Goal: Task Accomplishment & Management: Use online tool/utility

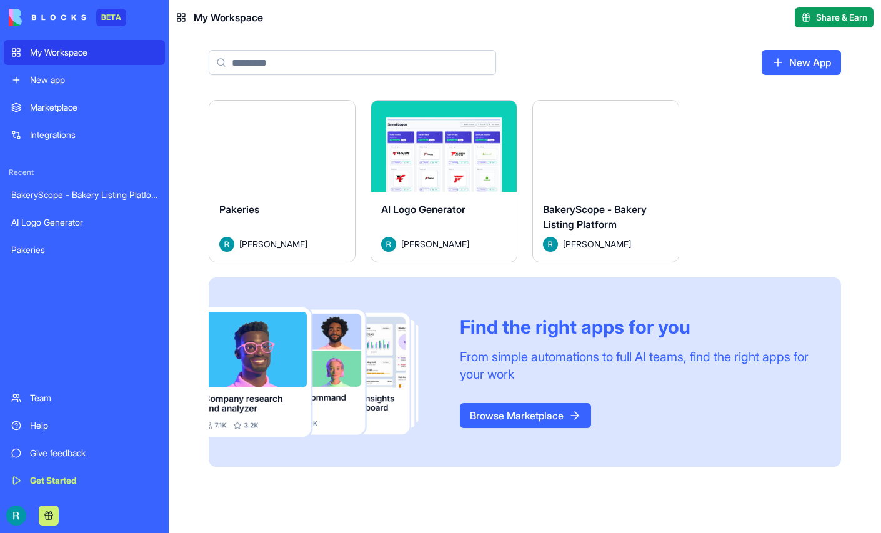
click at [603, 129] on html "BETA My Workspace New app Marketplace Integrations Recent BakeryScope - Bakery …" at bounding box center [440, 266] width 881 height 533
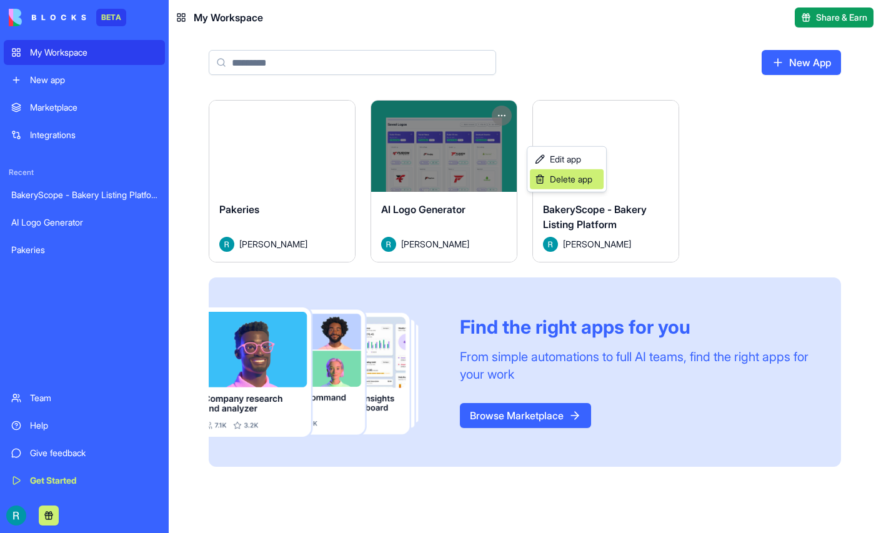
click at [578, 182] on span "Delete app" at bounding box center [571, 179] width 42 height 12
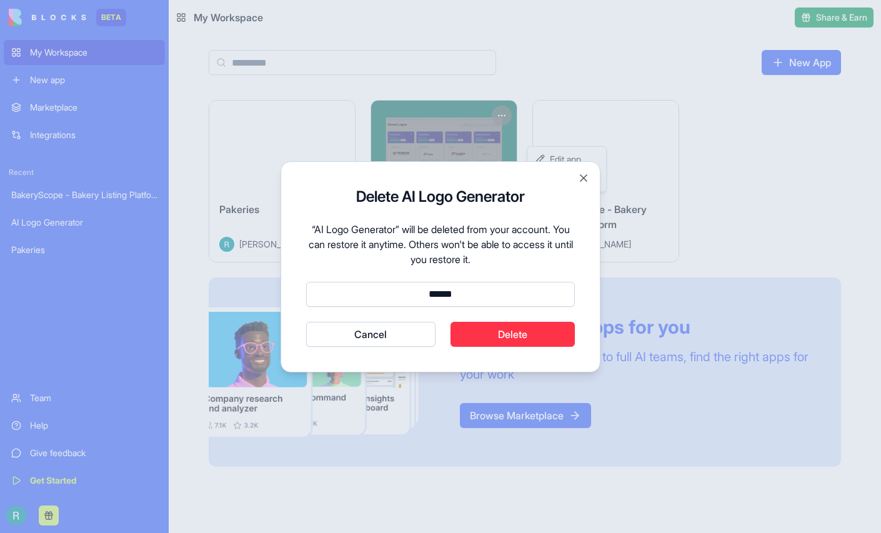
type input "******"
click at [531, 337] on button "Delete" at bounding box center [512, 334] width 125 height 25
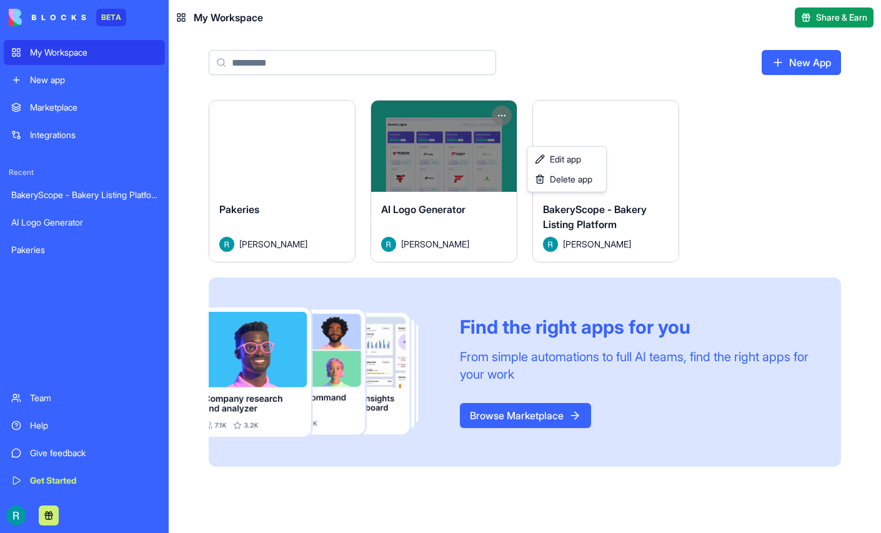
click at [185, 16] on html "BETA My Workspace New app Marketplace Integrations Recent BakeryScope - Bakery …" at bounding box center [440, 266] width 881 height 533
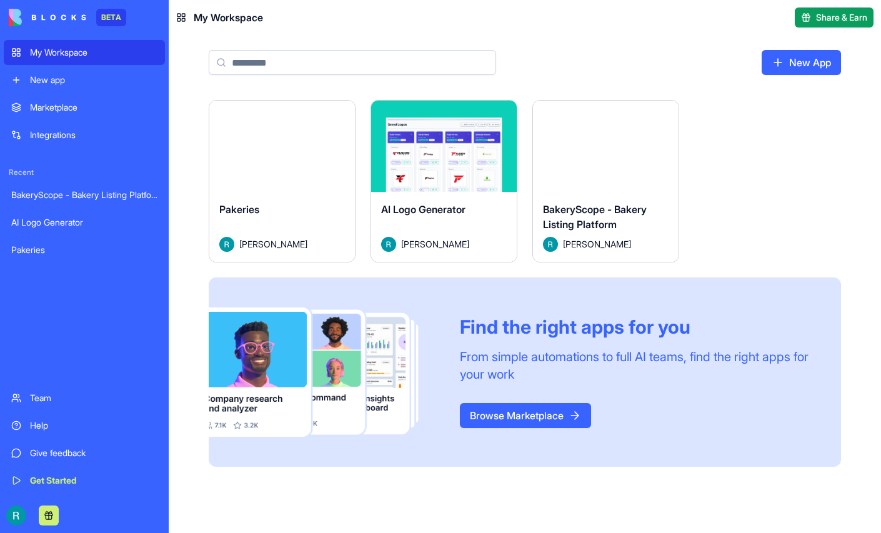
click at [34, 15] on img at bounding box center [47, 17] width 77 height 17
click at [195, 113] on div "Launch Pakeries [PERSON_NAME] Launch AI Logo Generator [PERSON_NAME] Launch Bak…" at bounding box center [525, 291] width 712 height 382
click at [42, 419] on div "Help" at bounding box center [93, 425] width 127 height 12
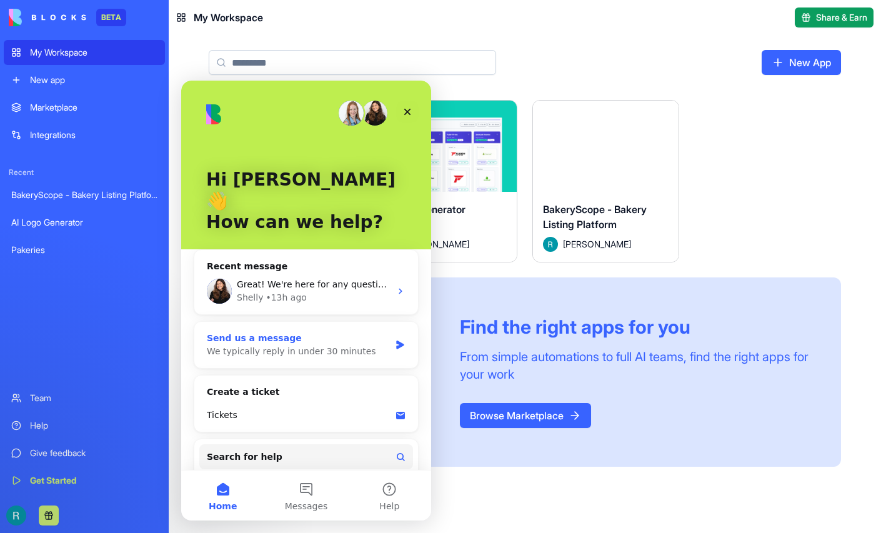
scroll to position [16, 0]
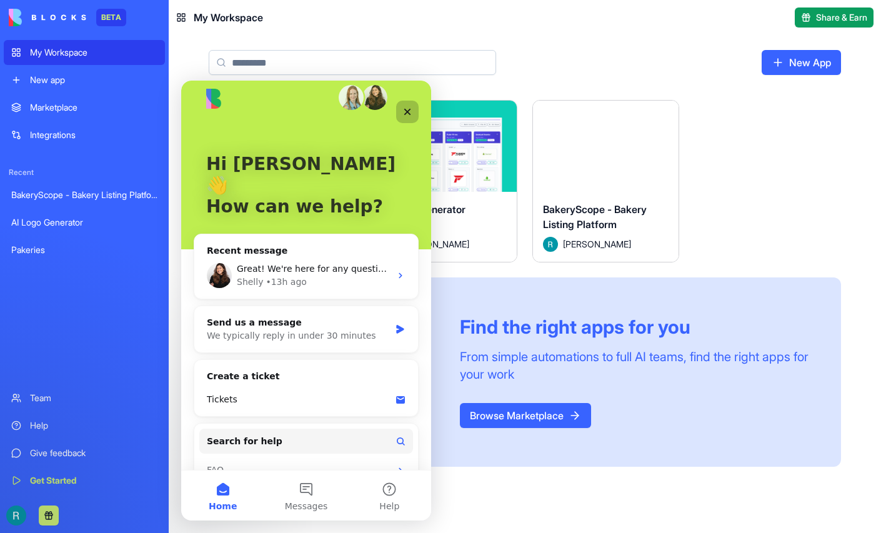
click at [409, 115] on icon "Close" at bounding box center [407, 112] width 10 height 10
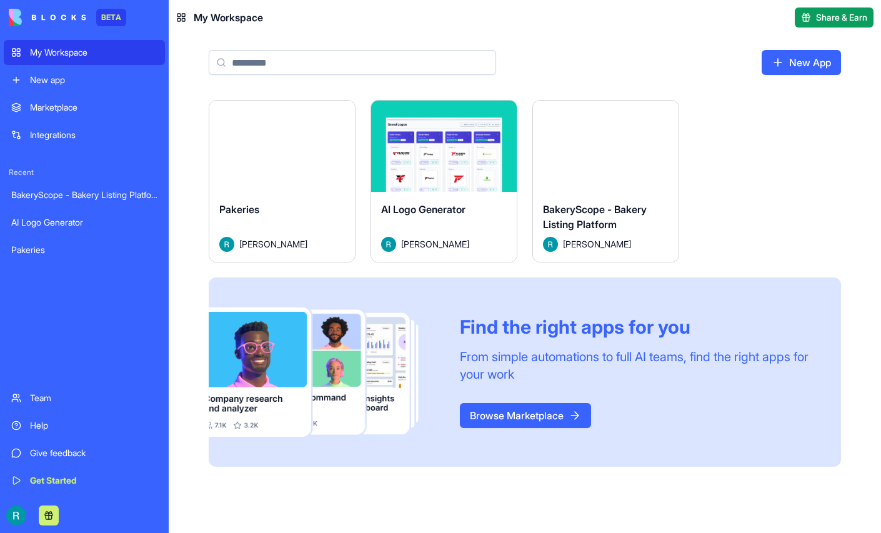
scroll to position [0, 0]
click at [653, 159] on button "Launch" at bounding box center [606, 146] width 94 height 25
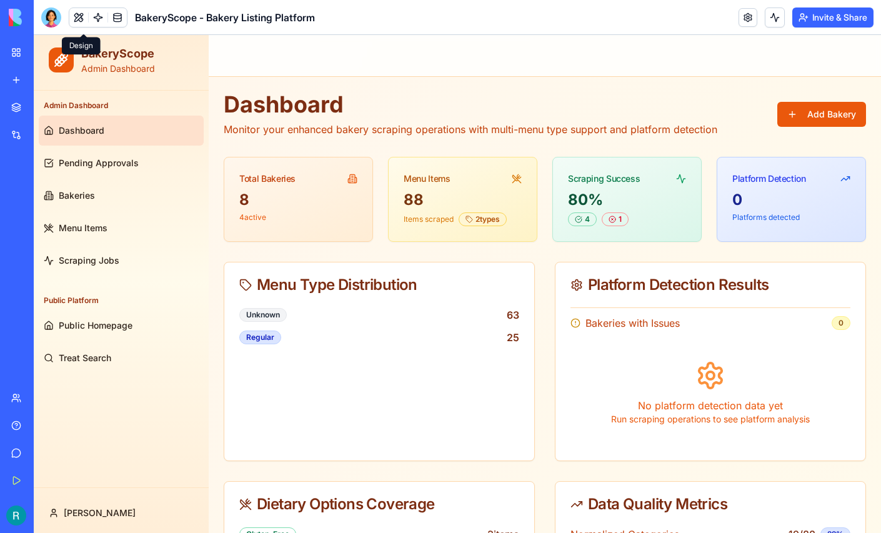
click at [86, 23] on button at bounding box center [78, 17] width 19 height 19
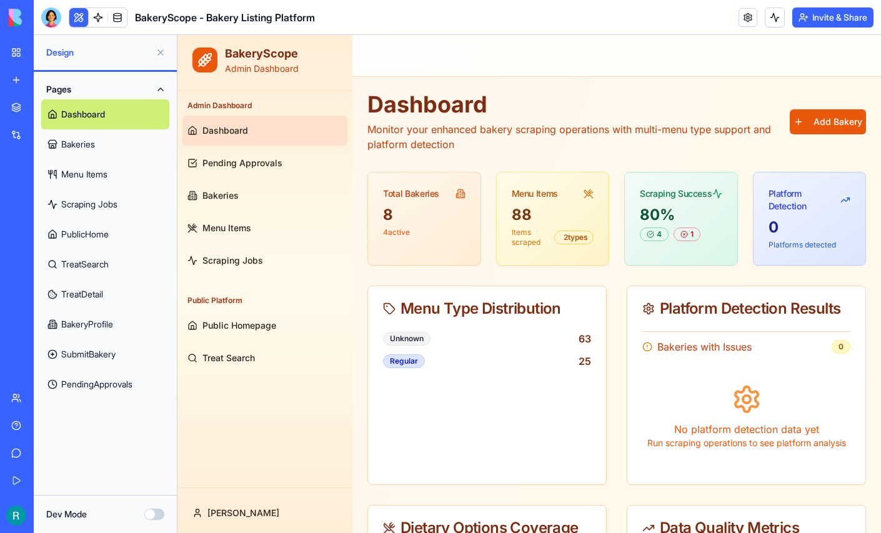
click at [153, 510] on button "Dev Mode" at bounding box center [154, 513] width 20 height 11
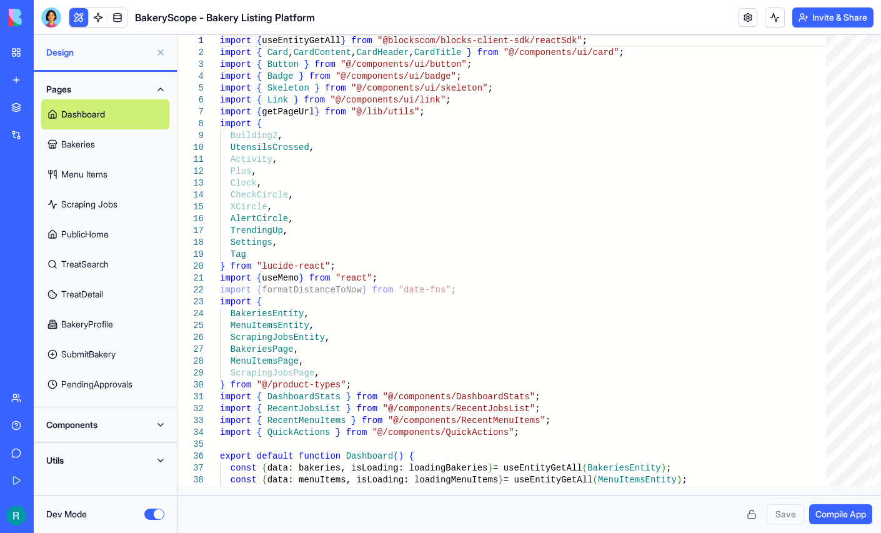
click at [146, 510] on button "Dev Mode" at bounding box center [154, 513] width 20 height 11
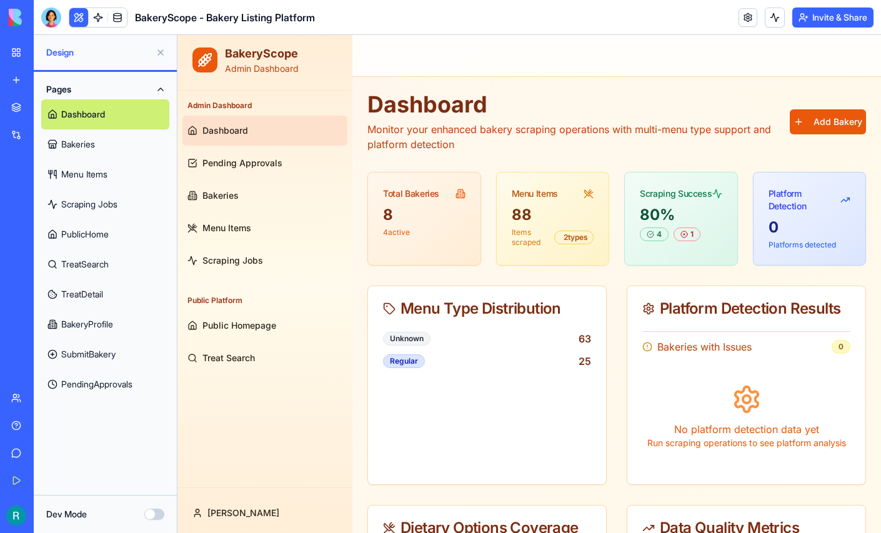
click at [94, 159] on link "Bakeries" at bounding box center [105, 144] width 128 height 30
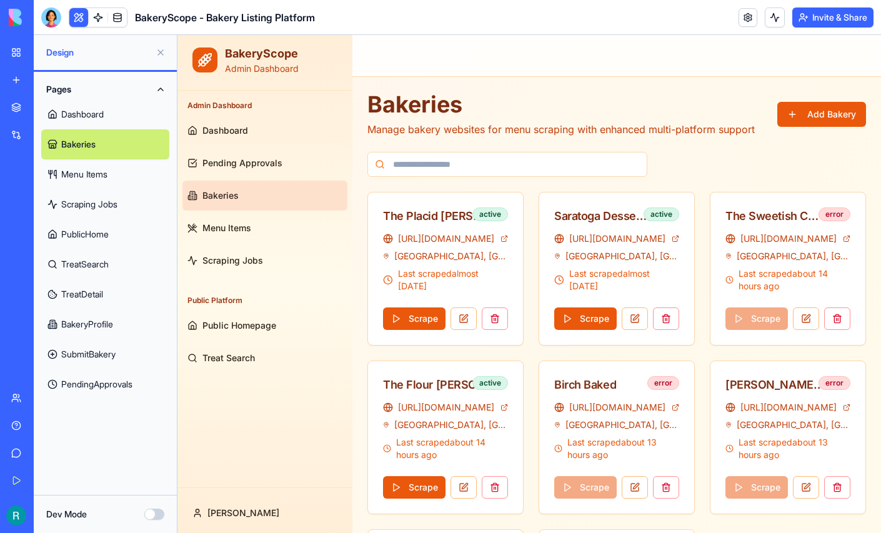
click at [92, 189] on link "Menu Items" at bounding box center [105, 174] width 128 height 30
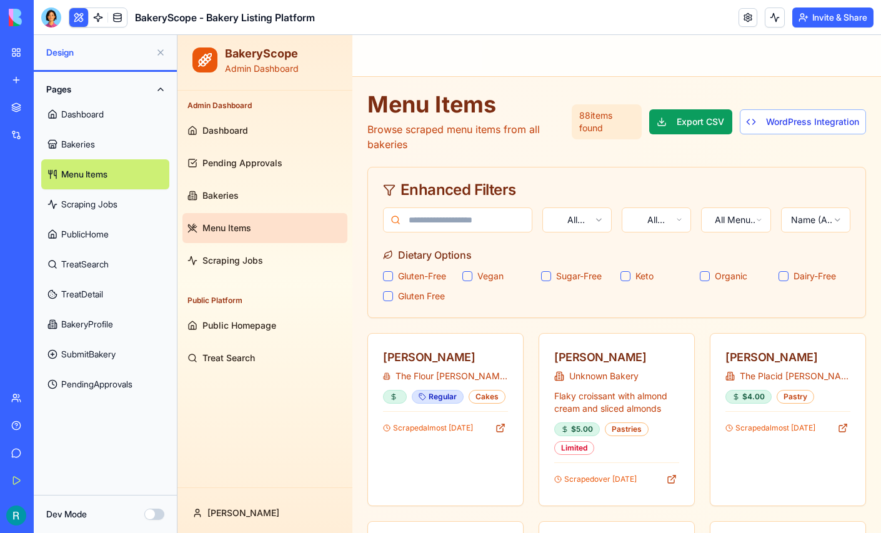
click at [97, 219] on link "Scraping Jobs" at bounding box center [105, 204] width 128 height 30
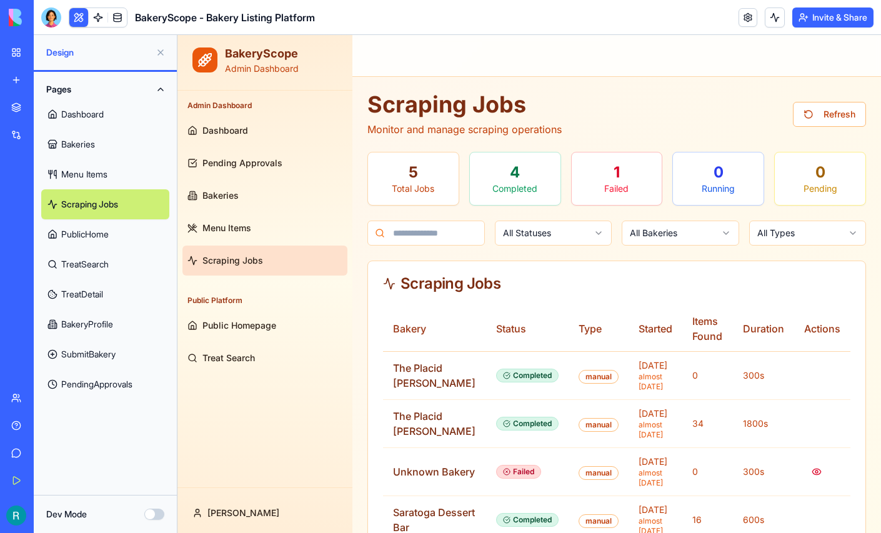
click at [99, 249] on link "PublicHome" at bounding box center [105, 234] width 128 height 30
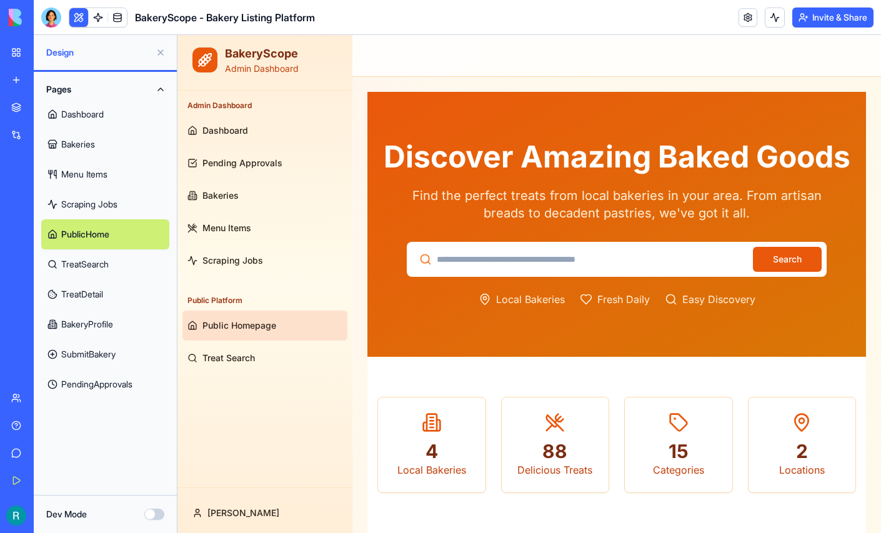
click at [103, 279] on link "TreatSearch" at bounding box center [105, 264] width 128 height 30
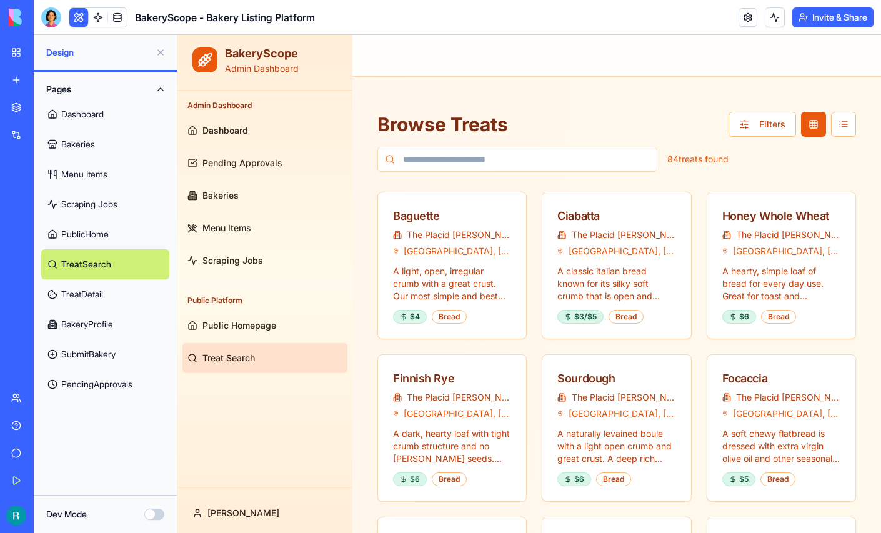
click at [94, 309] on link "TreatDetail" at bounding box center [105, 294] width 128 height 30
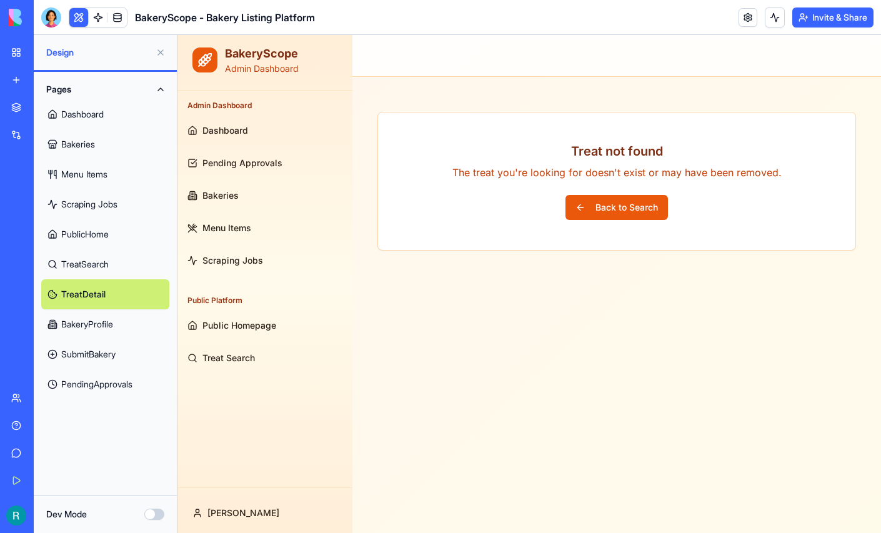
click at [91, 339] on link "BakeryProfile" at bounding box center [105, 324] width 128 height 30
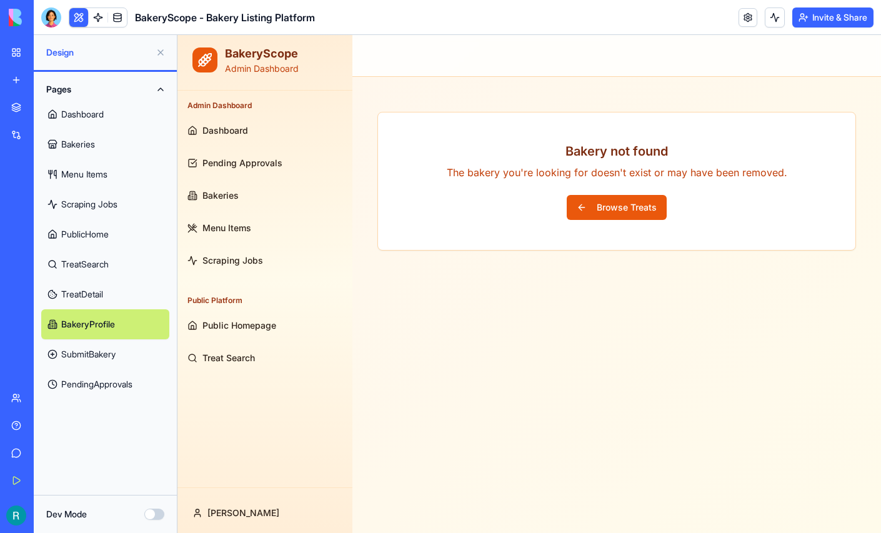
click at [101, 369] on link "SubmitBakery" at bounding box center [105, 354] width 128 height 30
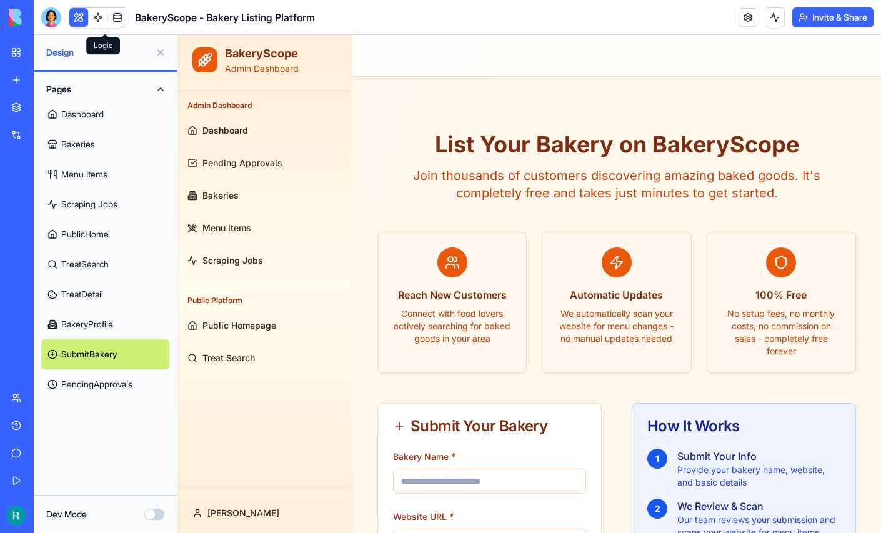
click at [107, 15] on link at bounding box center [98, 17] width 19 height 19
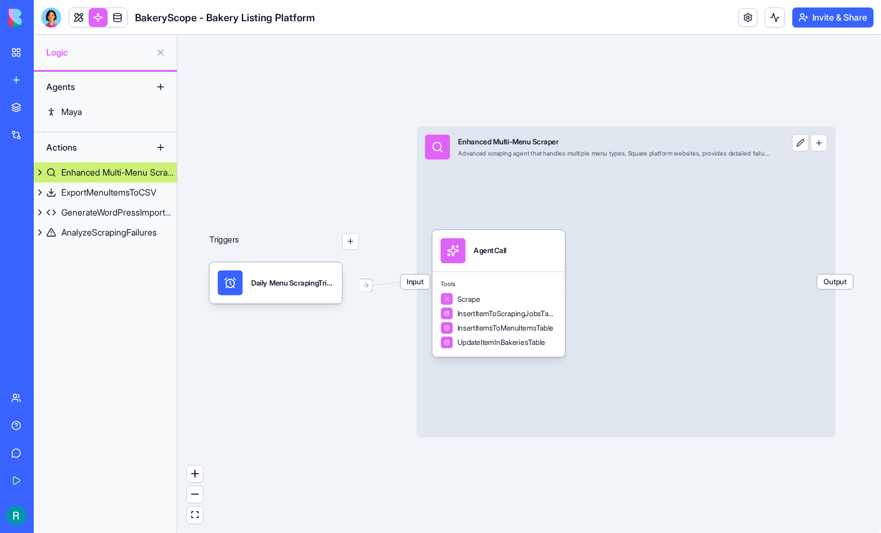
click at [806, 151] on button at bounding box center [800, 142] width 17 height 17
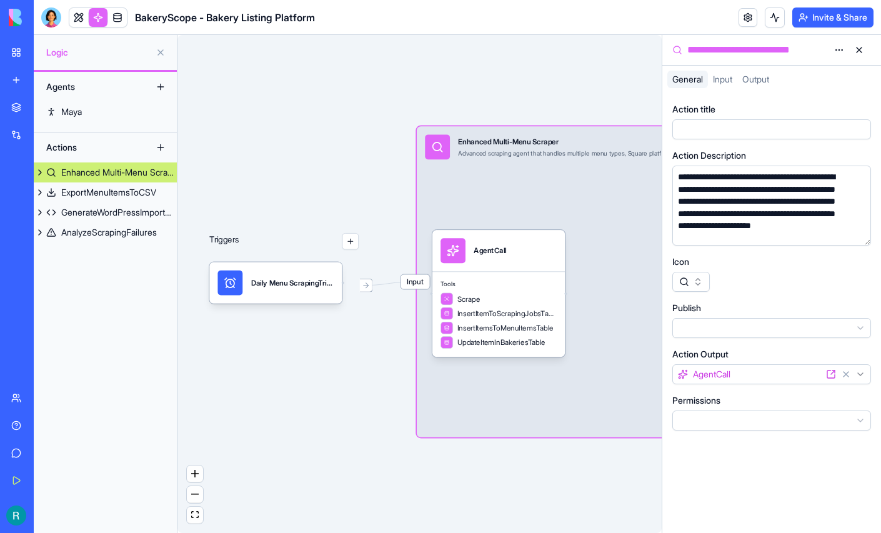
click at [732, 84] on span "Input" at bounding box center [722, 79] width 19 height 11
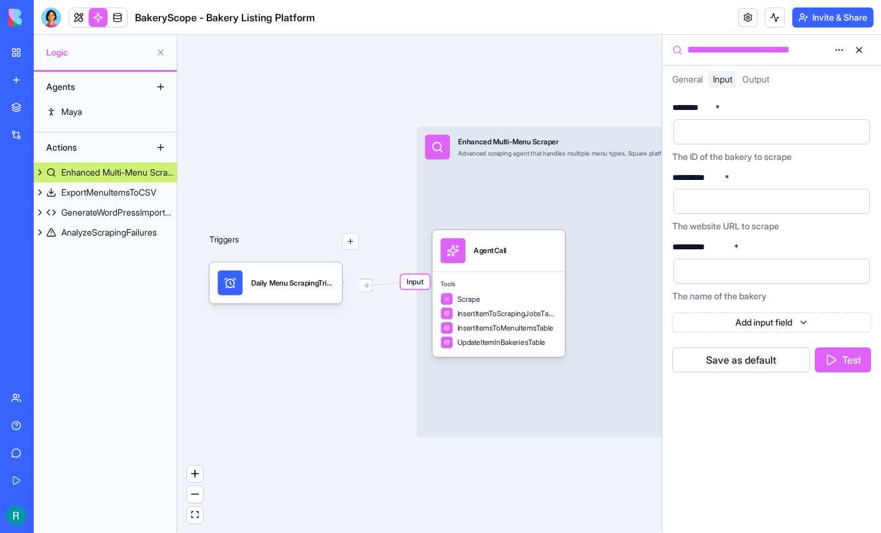
click at [769, 84] on span "Output" at bounding box center [755, 79] width 27 height 11
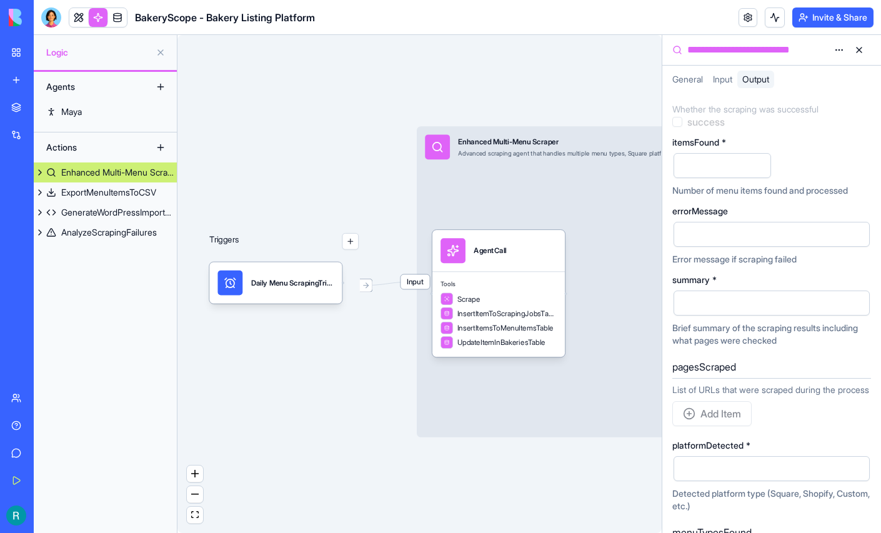
click at [732, 84] on span "Input" at bounding box center [722, 79] width 19 height 11
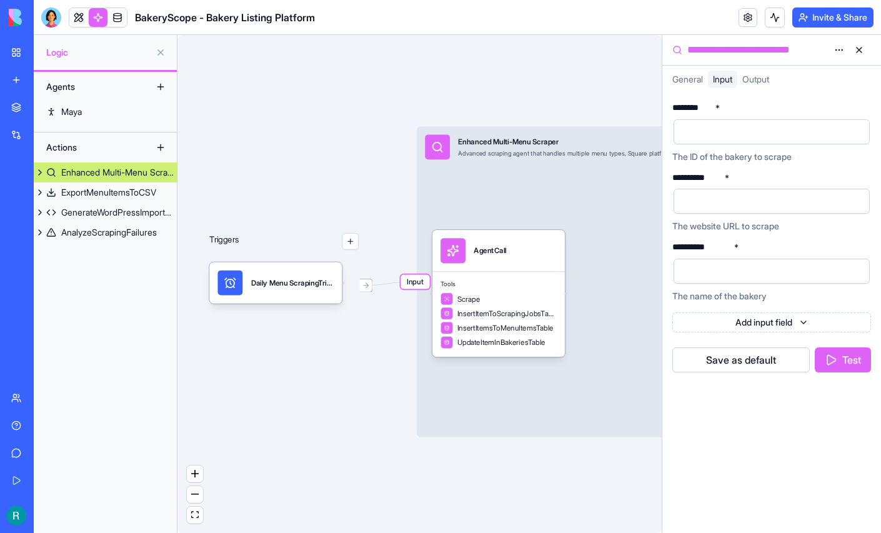
click at [696, 84] on span "General" at bounding box center [687, 79] width 31 height 11
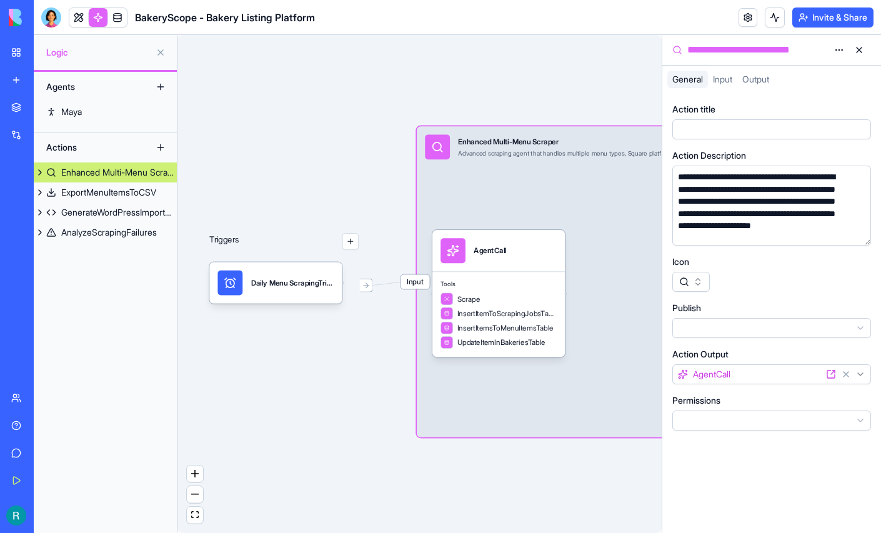
click at [348, 250] on button "button" at bounding box center [350, 241] width 17 height 17
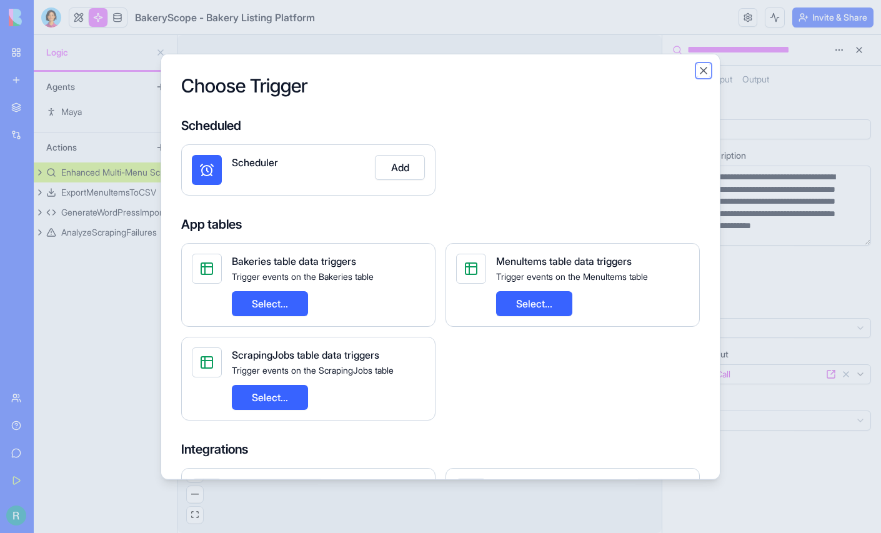
click at [709, 72] on button "Close" at bounding box center [703, 70] width 12 height 12
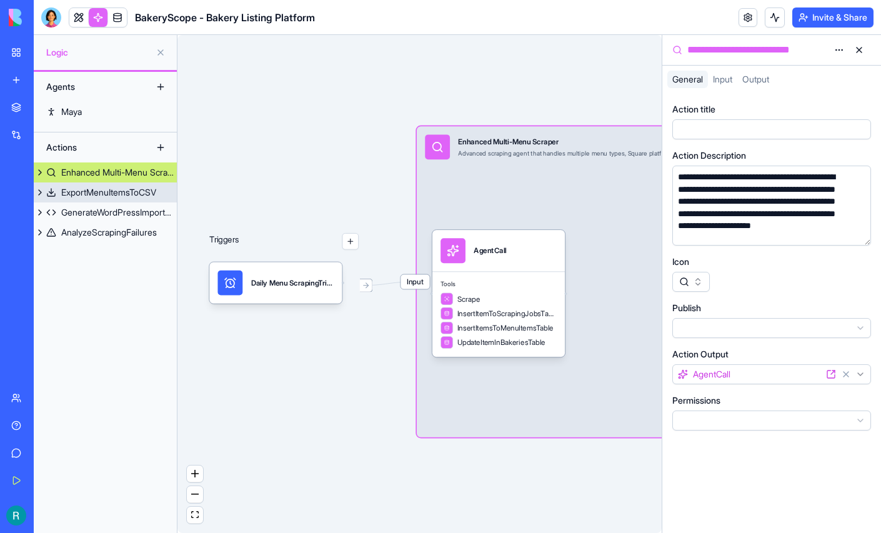
click at [126, 199] on div "ExportMenuItemsToCSV" at bounding box center [108, 192] width 95 height 12
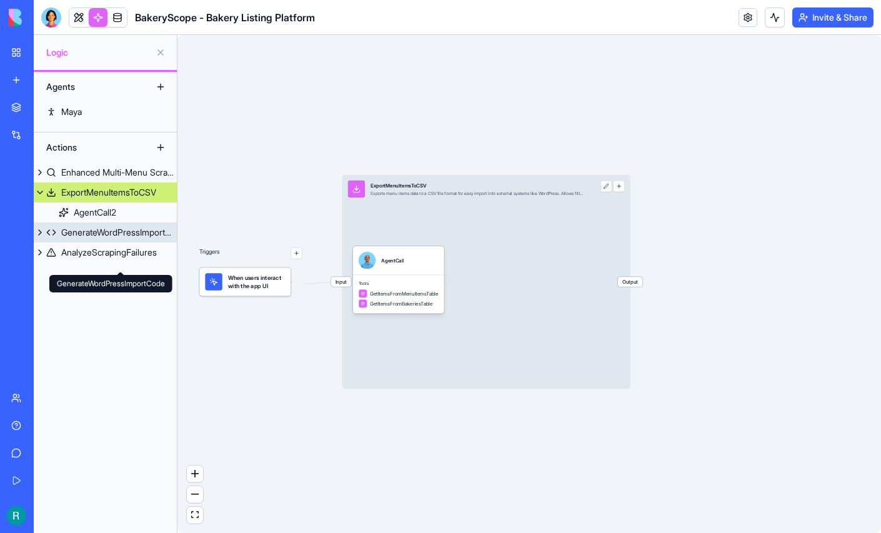
click at [102, 239] on div "GenerateWordPressImportCode" at bounding box center [119, 232] width 116 height 12
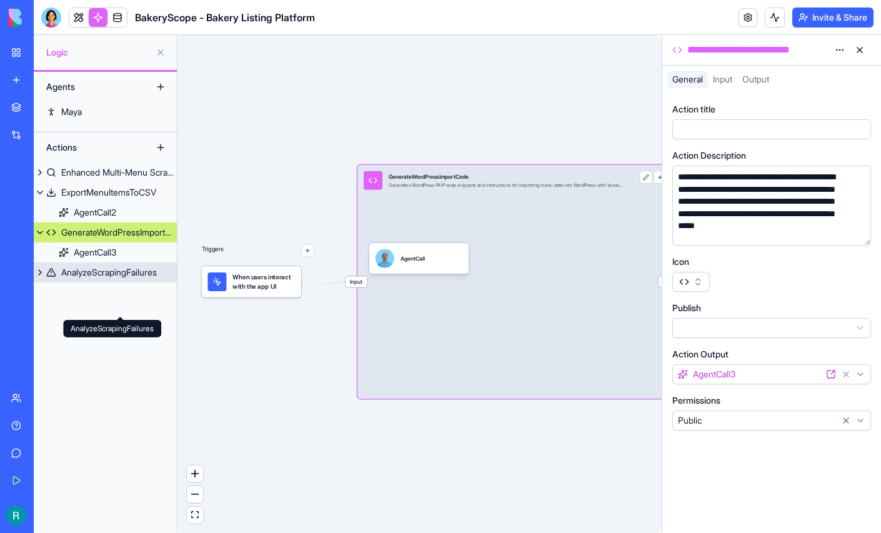
click at [103, 279] on div "AnalyzeScrapingFailures" at bounding box center [109, 272] width 96 height 12
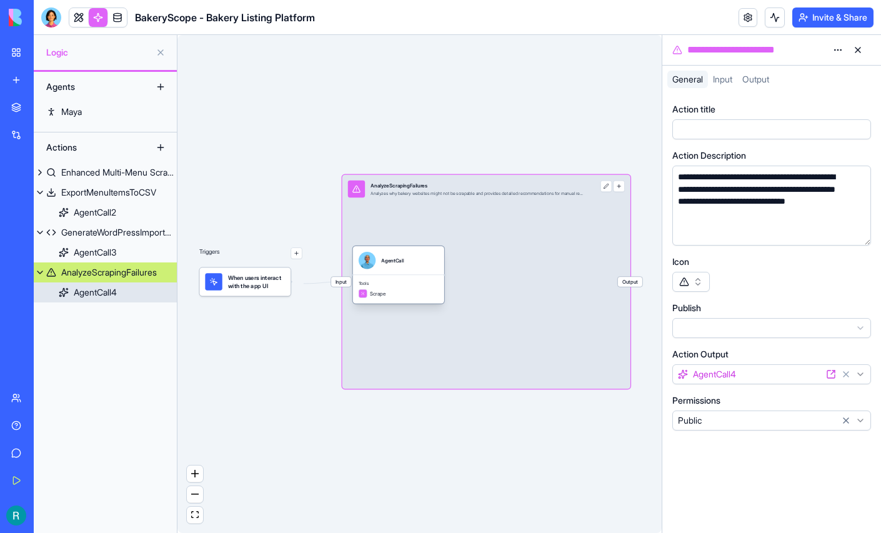
click at [103, 299] on div "AgentCall4" at bounding box center [95, 292] width 43 height 12
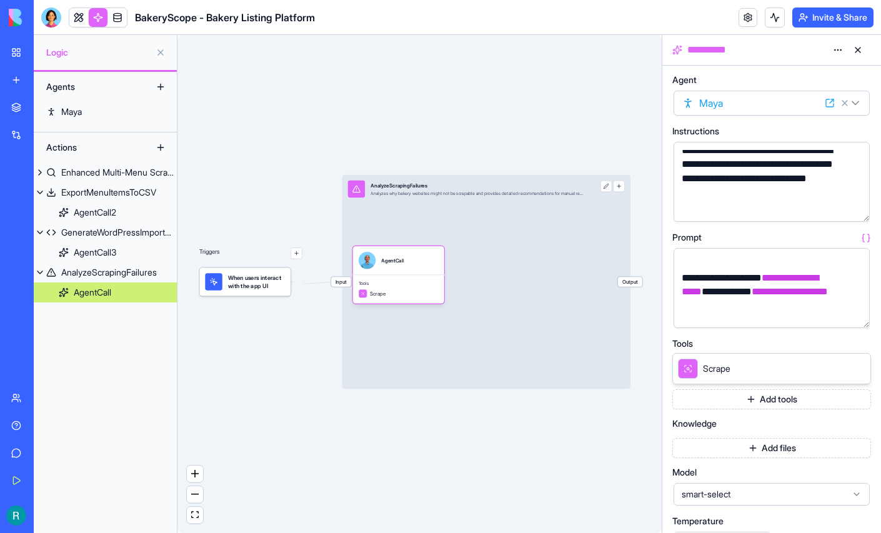
scroll to position [113, 0]
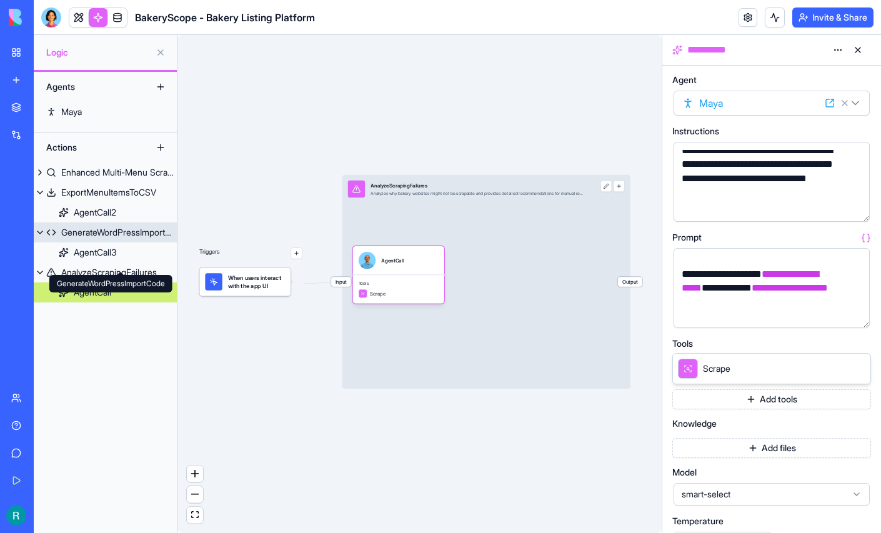
click at [126, 239] on div "GenerateWordPressImportCode" at bounding box center [119, 232] width 116 height 12
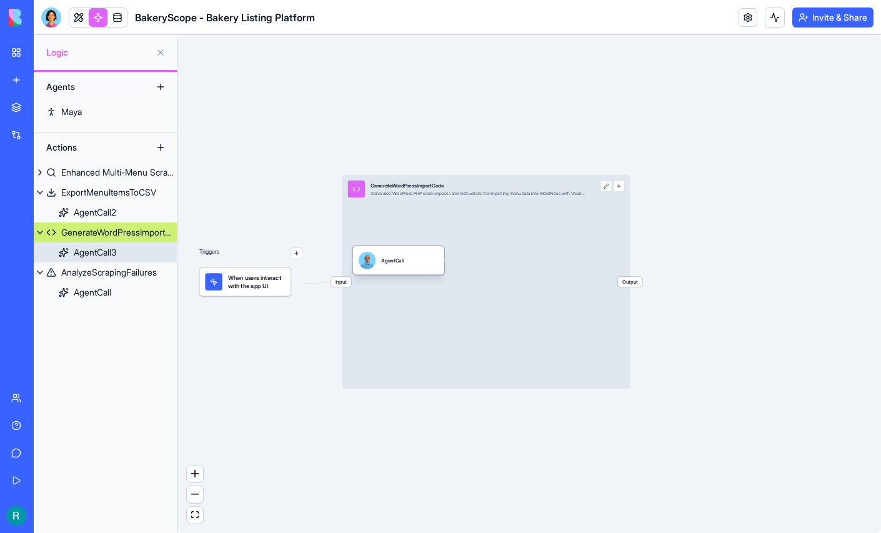
click at [116, 259] on div "AgentCall3" at bounding box center [95, 252] width 42 height 12
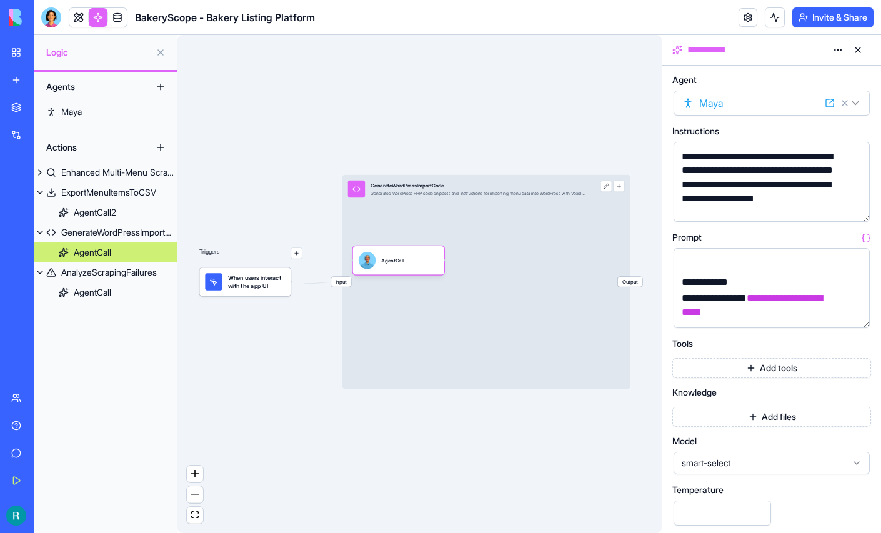
scroll to position [778, 0]
click at [112, 219] on div "AgentCall2" at bounding box center [95, 212] width 42 height 12
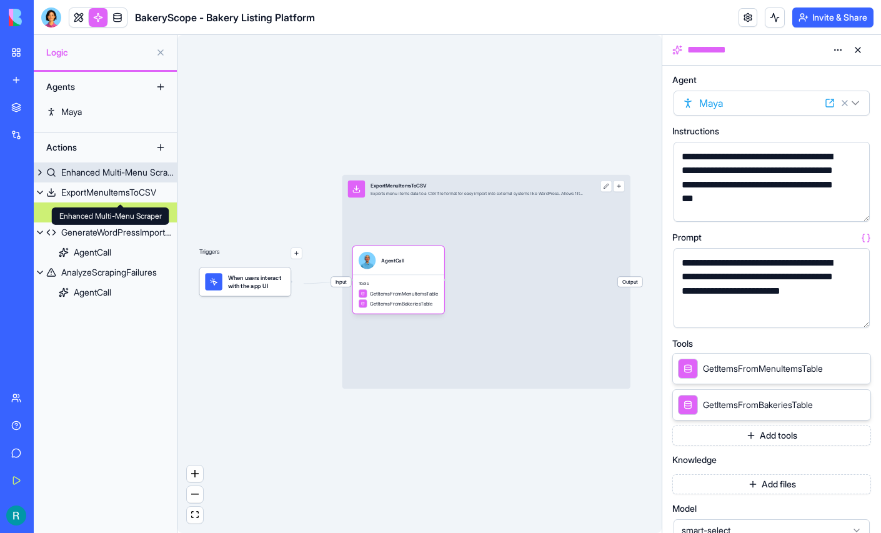
click at [117, 179] on div "Enhanced Multi-Menu Scraper" at bounding box center [119, 172] width 116 height 12
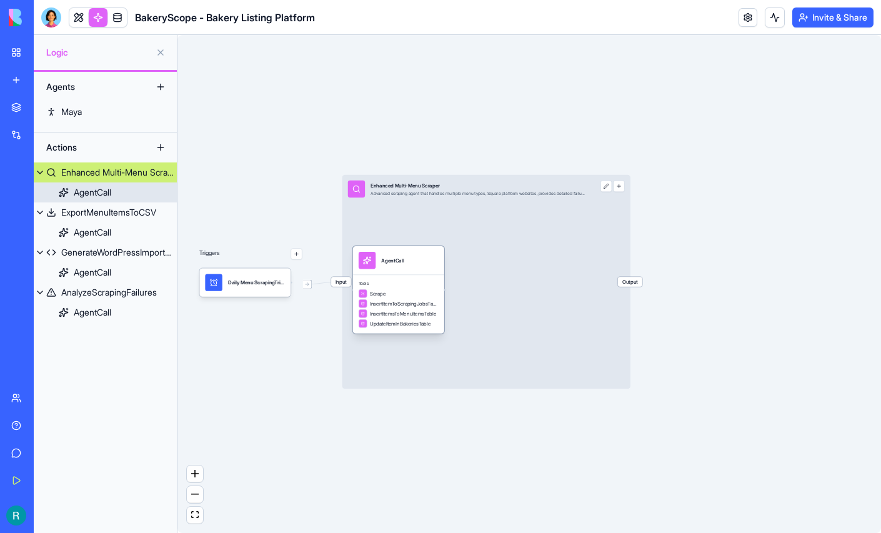
click at [103, 199] on div "AgentCall" at bounding box center [92, 192] width 37 height 12
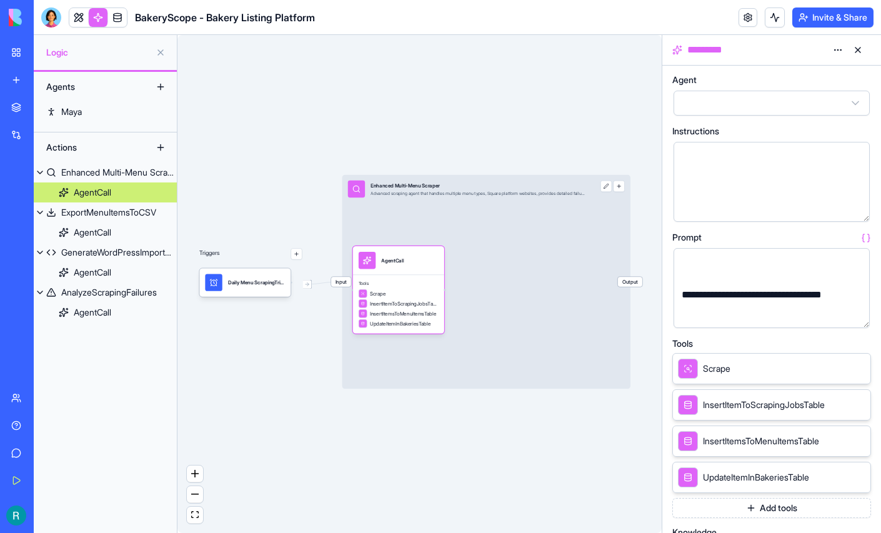
scroll to position [169, 0]
click at [101, 239] on div "AgentCall" at bounding box center [92, 232] width 37 height 12
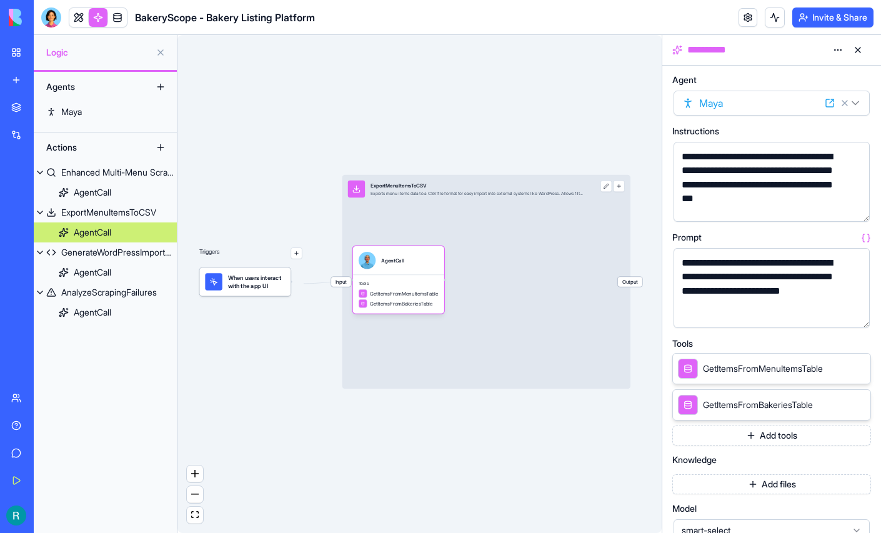
scroll to position [6, 0]
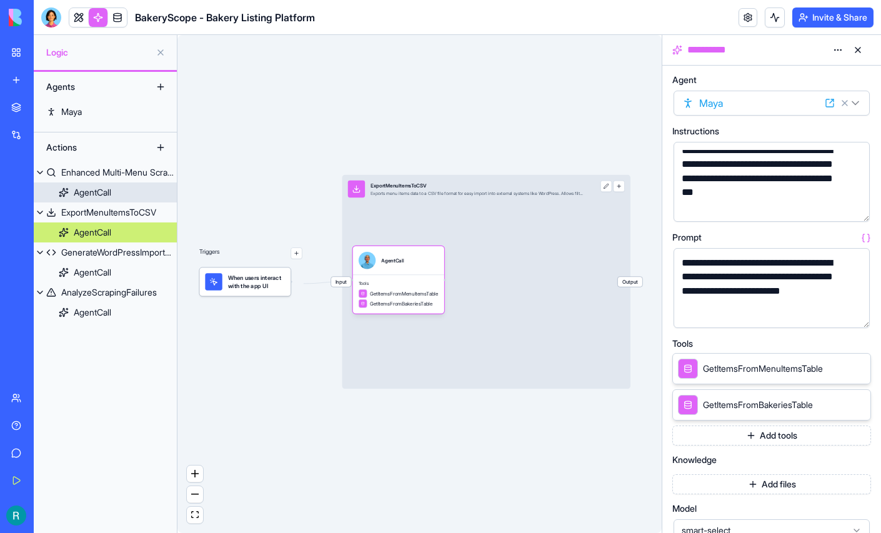
click at [107, 199] on div "AgentCall" at bounding box center [92, 192] width 37 height 12
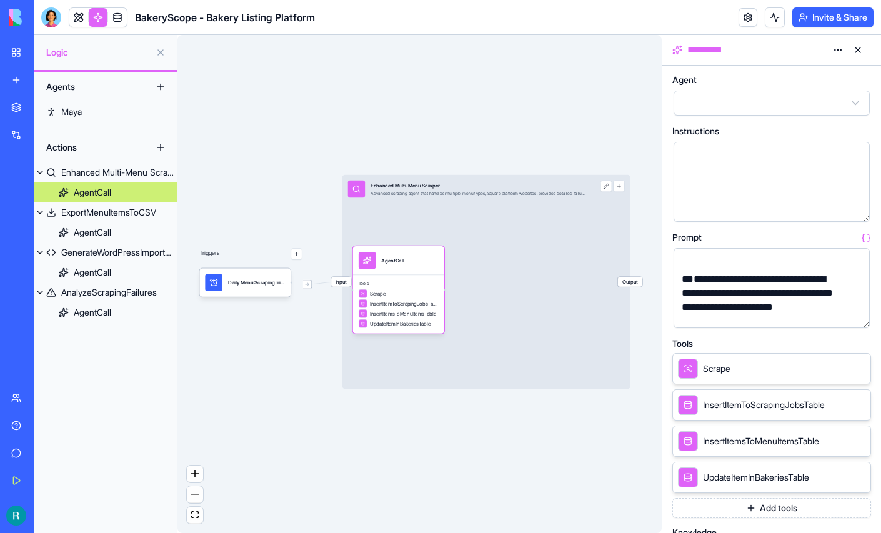
scroll to position [453, 0]
click at [772, 331] on div "**********" at bounding box center [758, 301] width 160 height 63
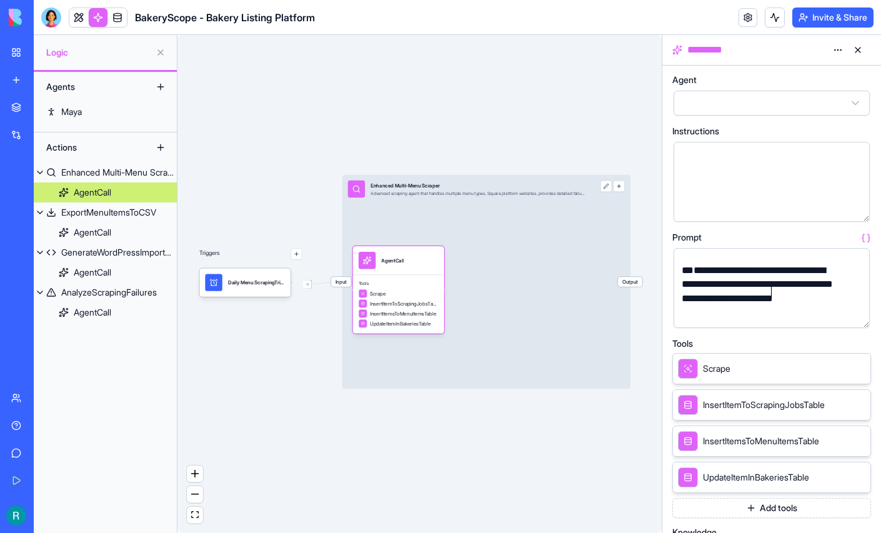
scroll to position [462, 0]
click at [781, 324] on div "**********" at bounding box center [758, 292] width 160 height 63
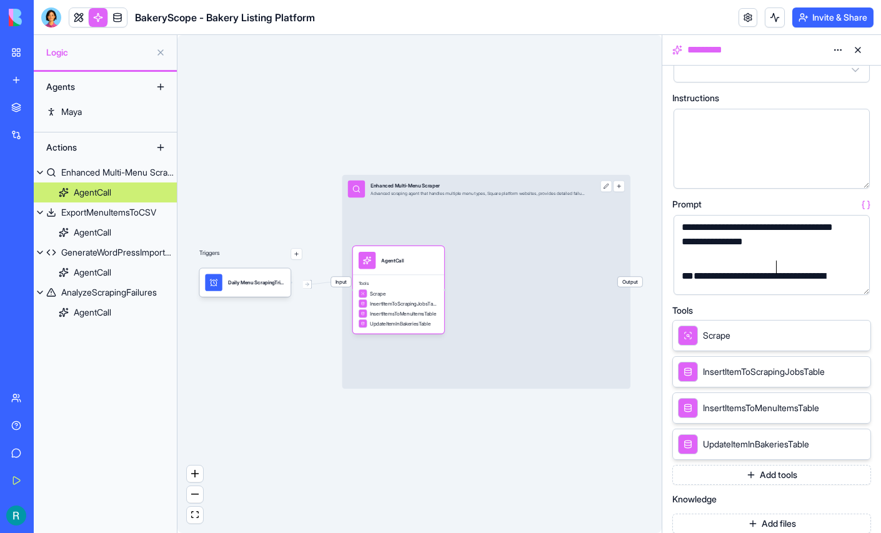
scroll to position [481, 0]
click at [787, 272] on div "**********" at bounding box center [758, 240] width 160 height 63
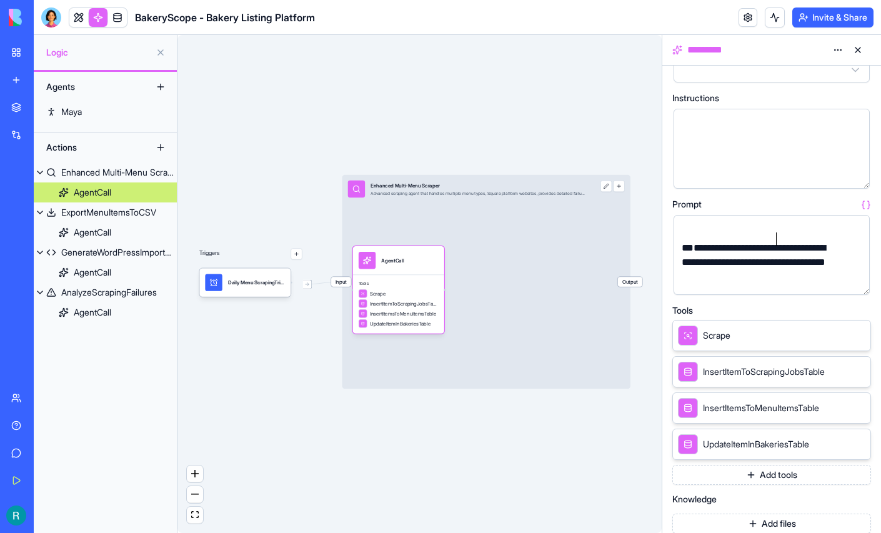
scroll to position [513, 0]
click at [790, 287] on div "**********" at bounding box center [758, 262] width 160 height 47
click at [705, 265] on span "*" at bounding box center [703, 259] width 4 height 9
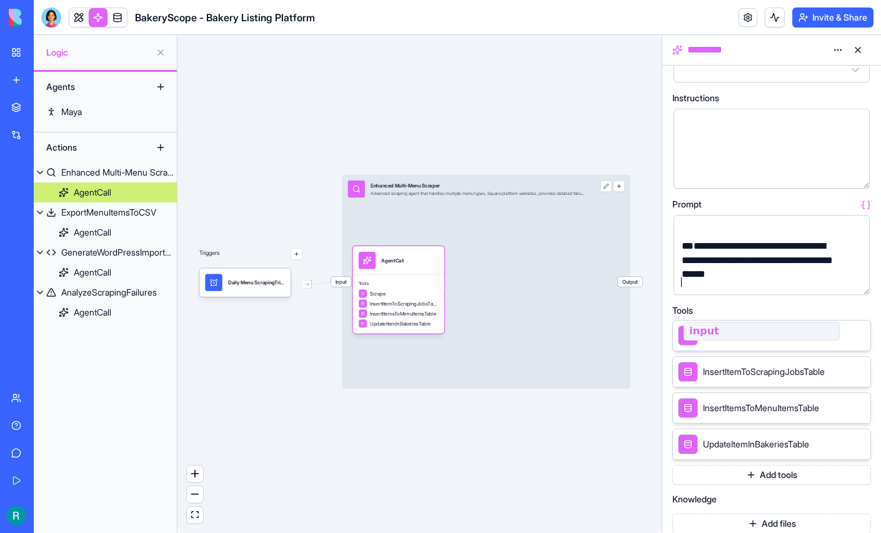
click at [789, 302] on div "**********" at bounding box center [758, 270] width 160 height 63
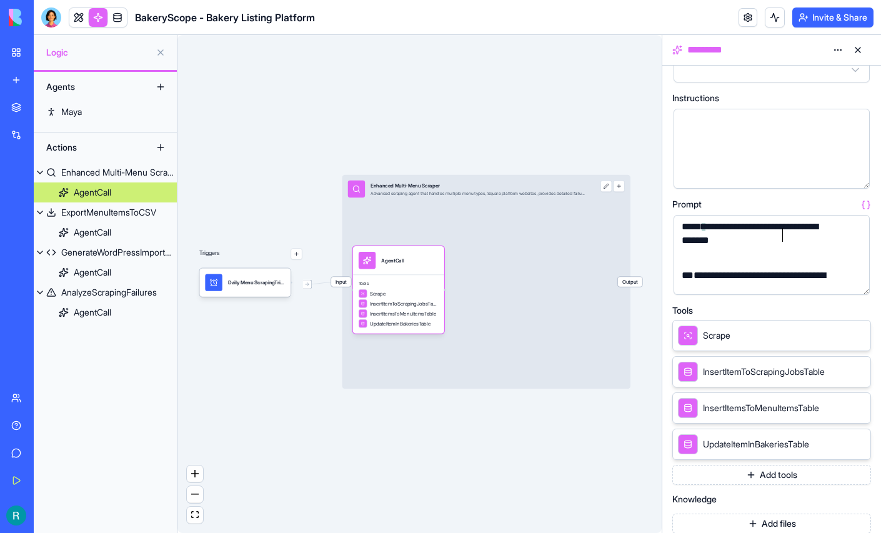
scroll to position [554, 0]
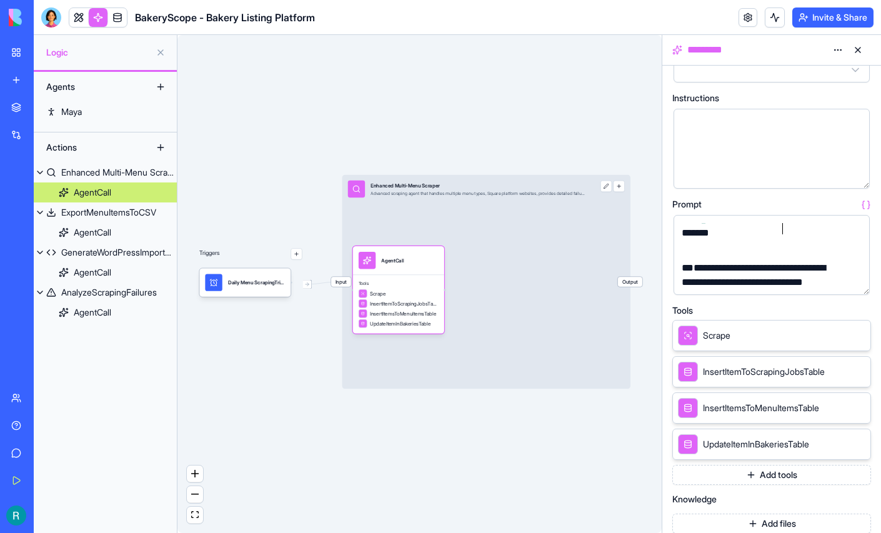
click at [813, 258] on div "**********" at bounding box center [758, 229] width 160 height 63
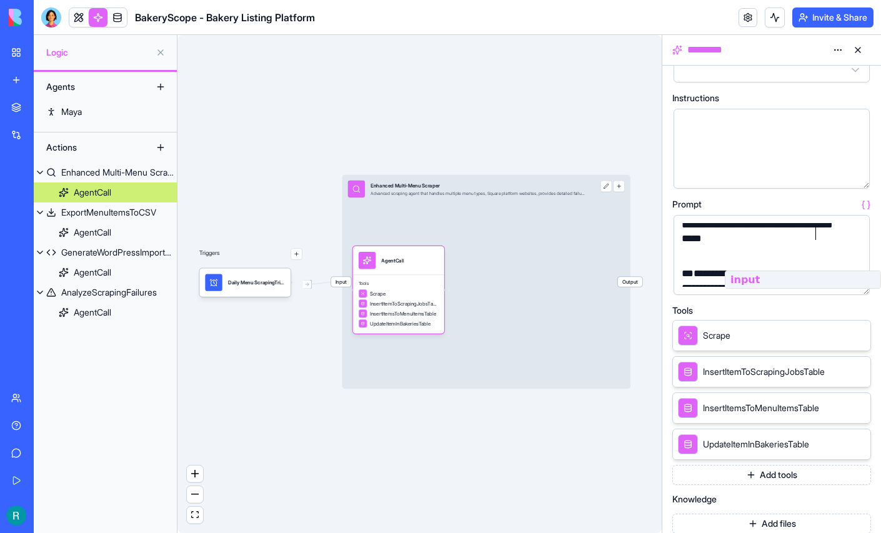
click at [703, 262] on div "**********" at bounding box center [758, 235] width 160 height 63
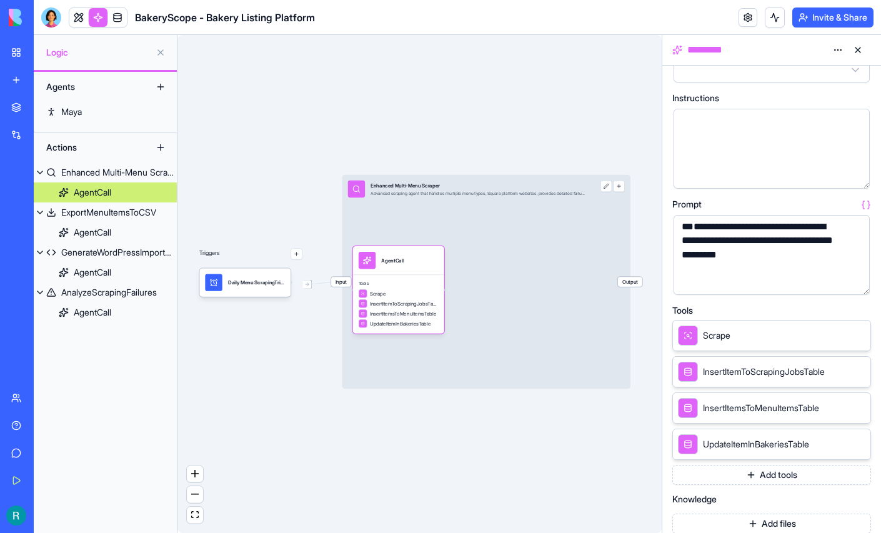
scroll to position [776, 0]
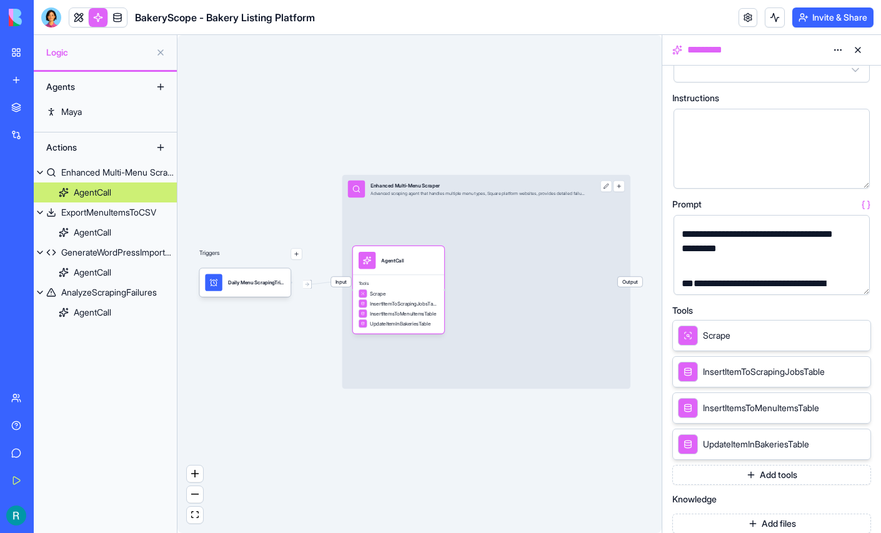
click at [729, 277] on div "**********" at bounding box center [758, 245] width 160 height 63
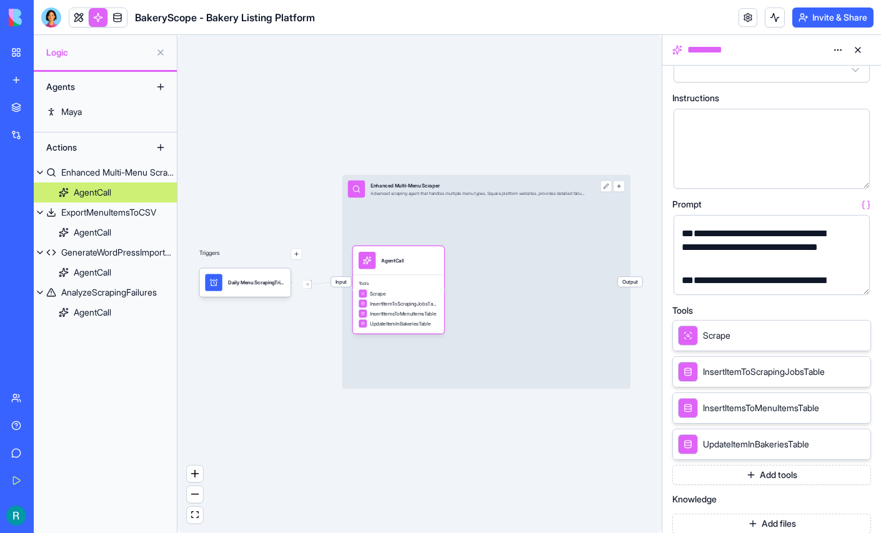
click at [779, 274] on div "**********" at bounding box center [758, 250] width 160 height 47
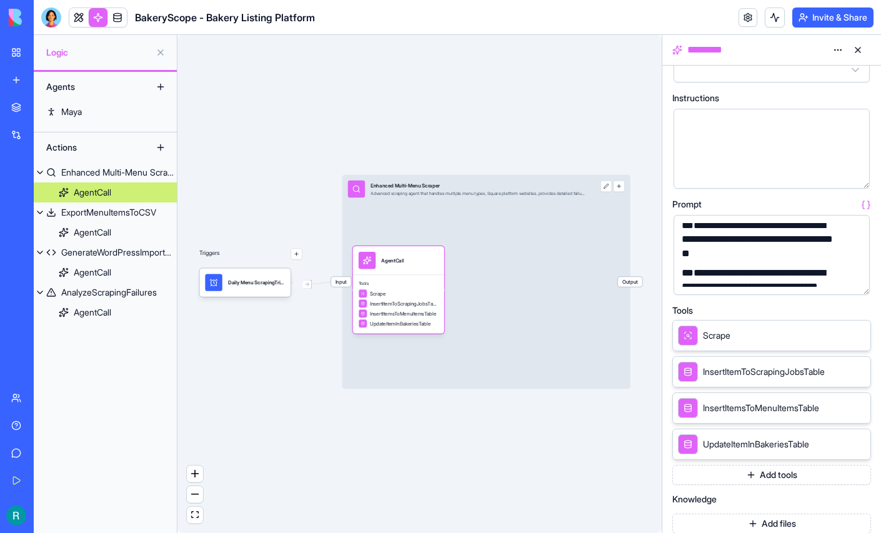
scroll to position [1009, 0]
click at [786, 265] on div "**********" at bounding box center [758, 240] width 160 height 47
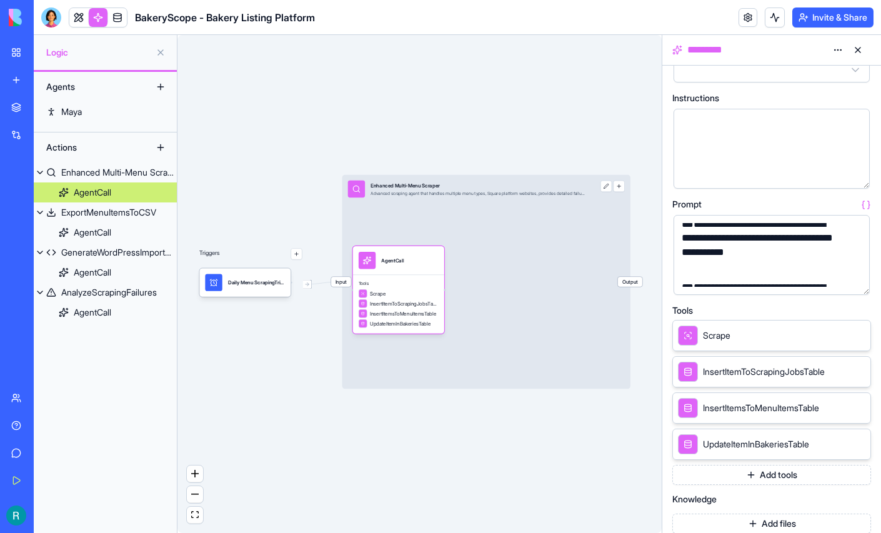
click at [834, 280] on div "**********" at bounding box center [758, 248] width 160 height 63
click at [771, 280] on div "**********" at bounding box center [758, 248] width 160 height 63
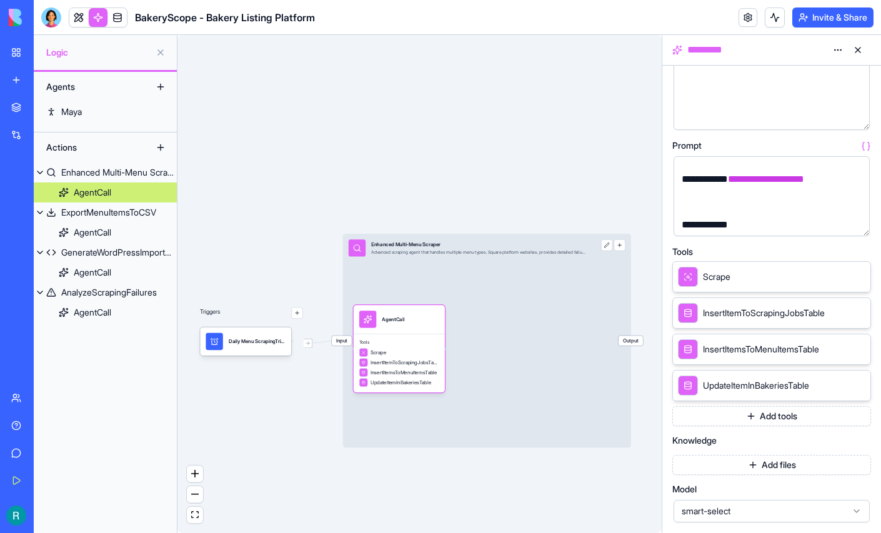
scroll to position [0, 0]
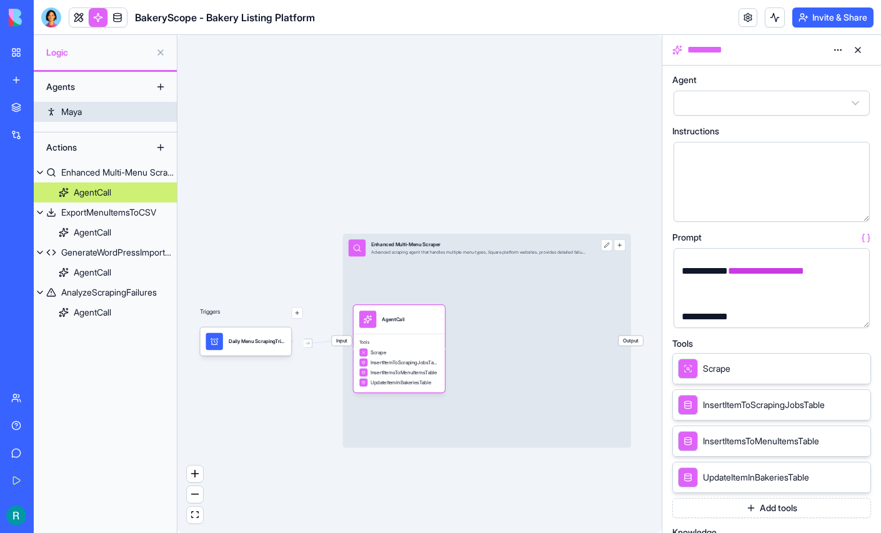
click at [72, 118] on div "Maya" at bounding box center [71, 112] width 21 height 12
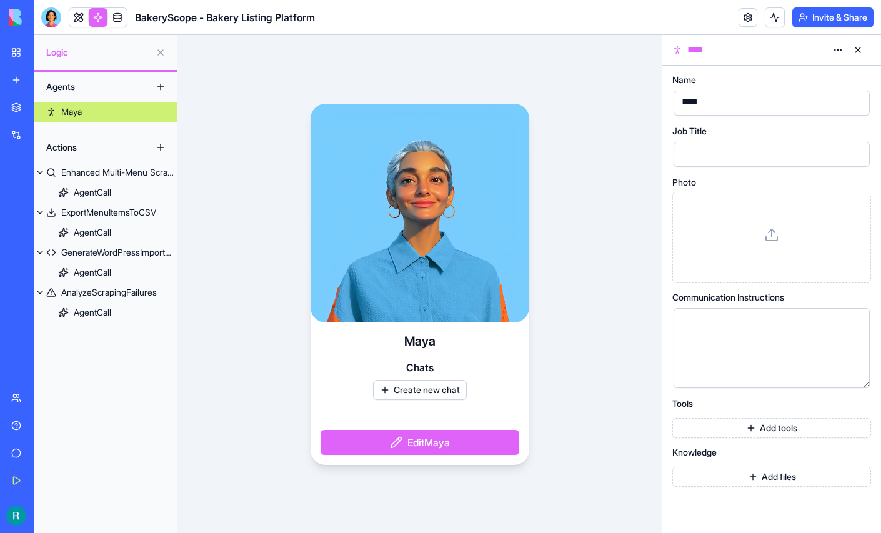
scroll to position [24, 0]
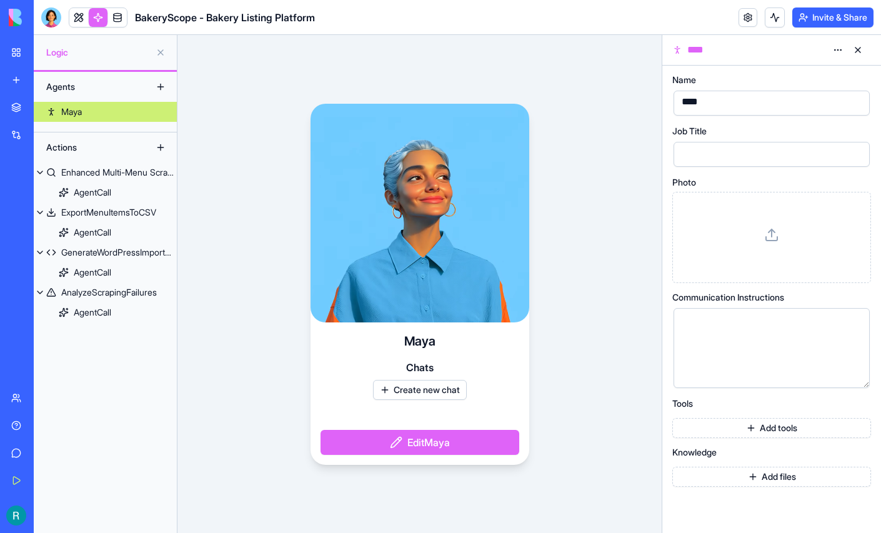
click at [757, 438] on button "Add tools" at bounding box center [771, 428] width 199 height 20
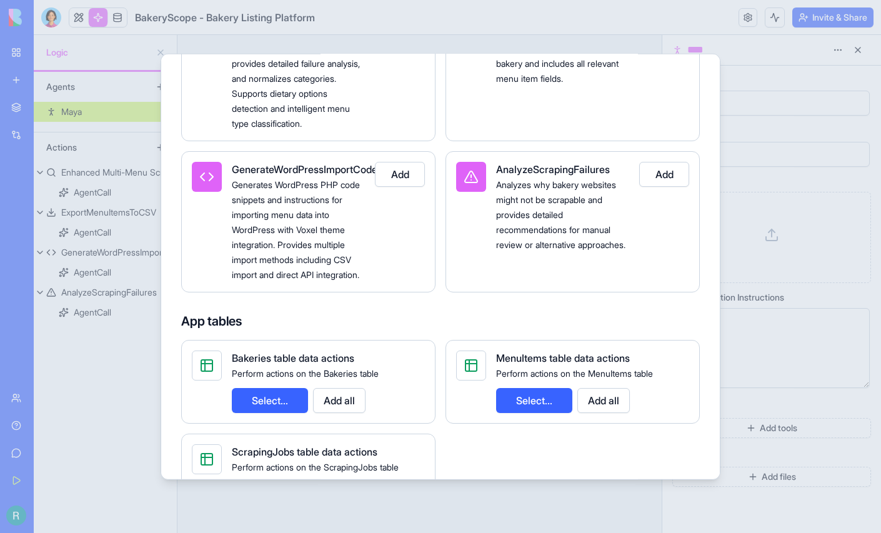
scroll to position [0, 0]
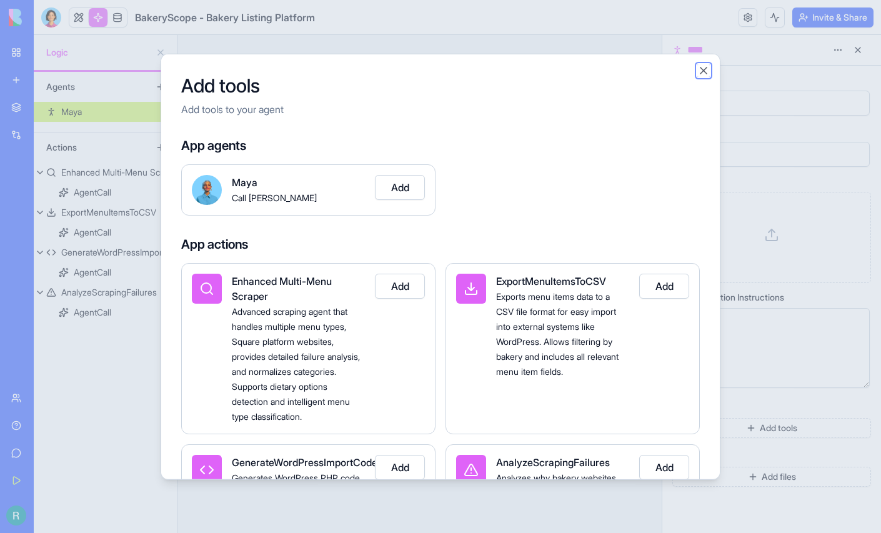
click at [709, 73] on button "Close" at bounding box center [703, 70] width 12 height 12
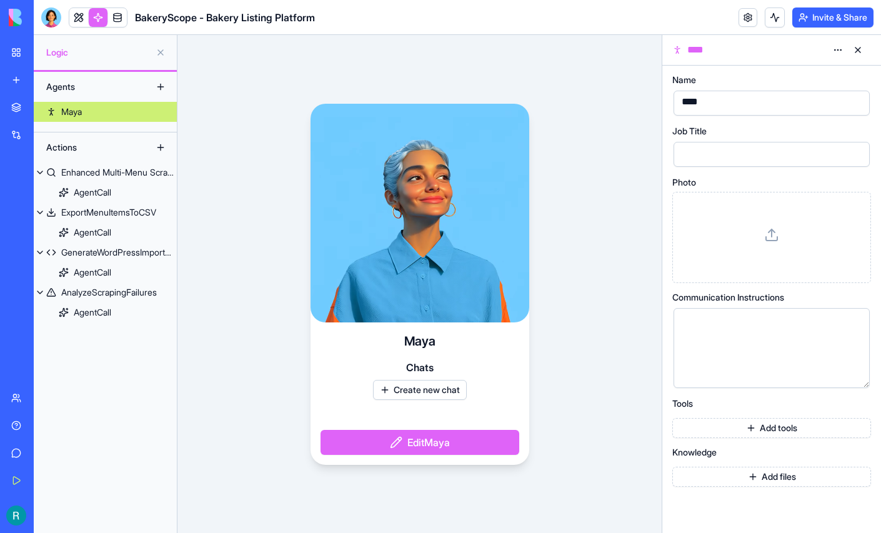
click at [767, 487] on button "Add files" at bounding box center [771, 477] width 199 height 20
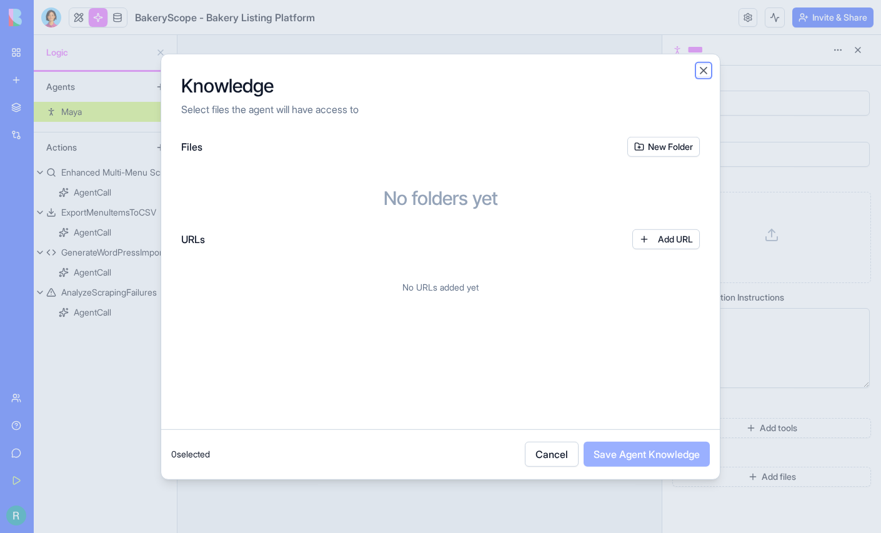
click at [709, 73] on button "Close" at bounding box center [703, 70] width 12 height 12
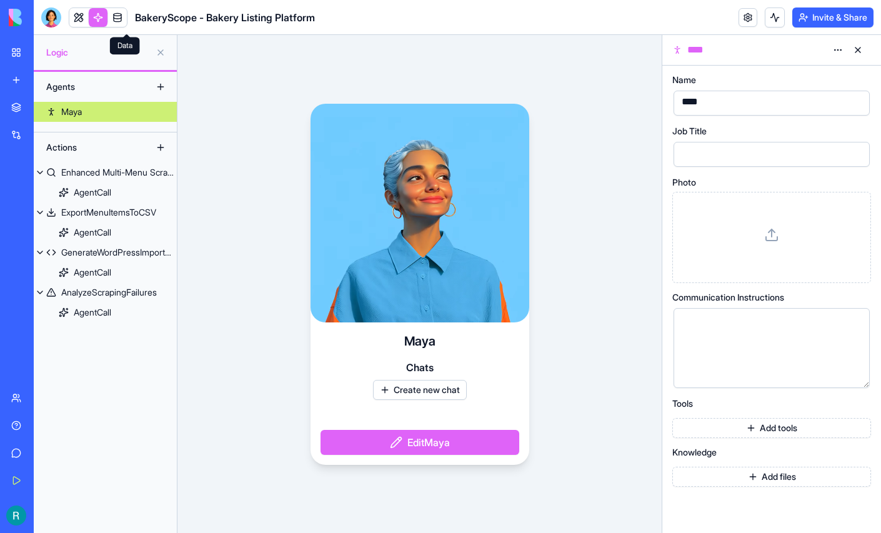
click at [127, 22] on link at bounding box center [117, 17] width 19 height 19
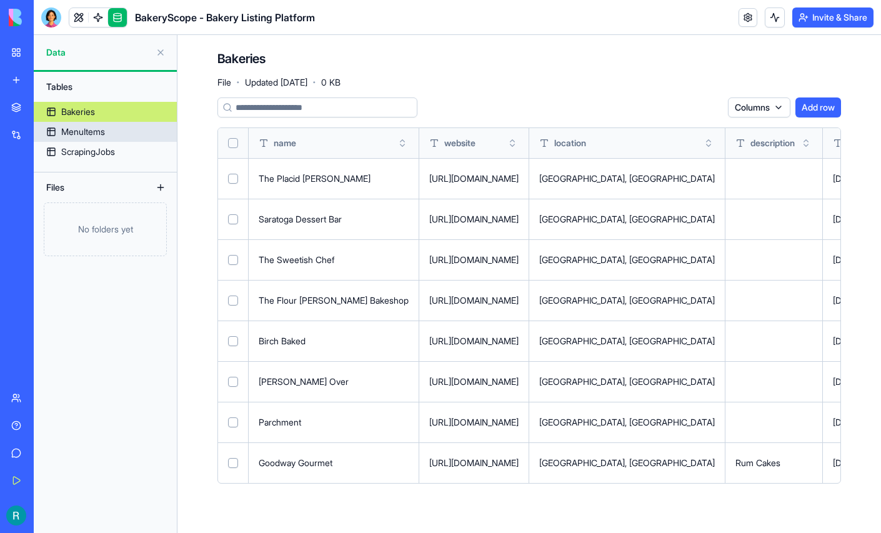
click at [92, 138] on div "MenuItems" at bounding box center [83, 132] width 44 height 12
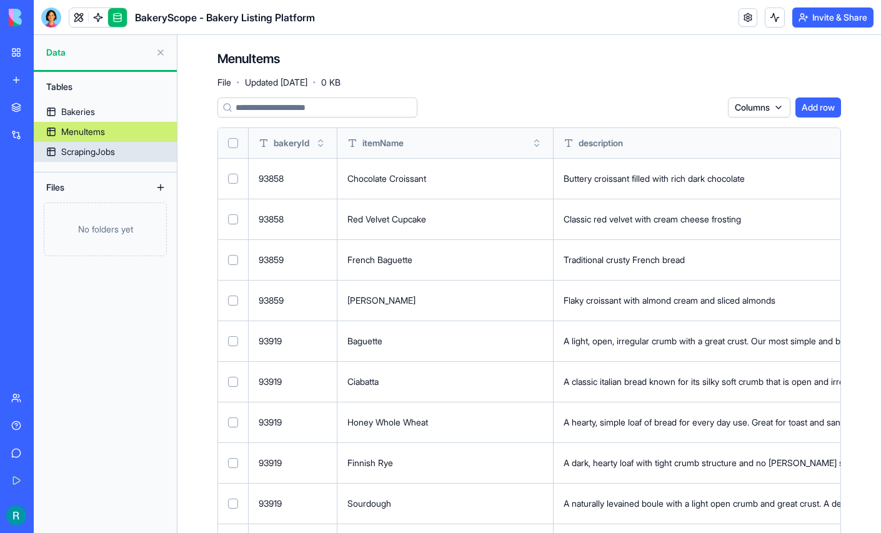
click at [94, 158] on div "ScrapingJobs" at bounding box center [88, 152] width 54 height 12
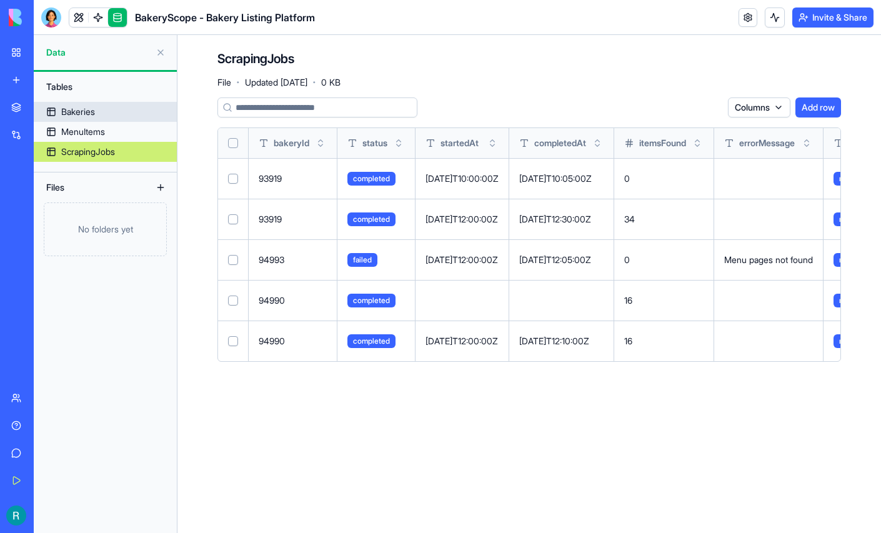
click at [90, 118] on div "Bakeries" at bounding box center [78, 112] width 34 height 12
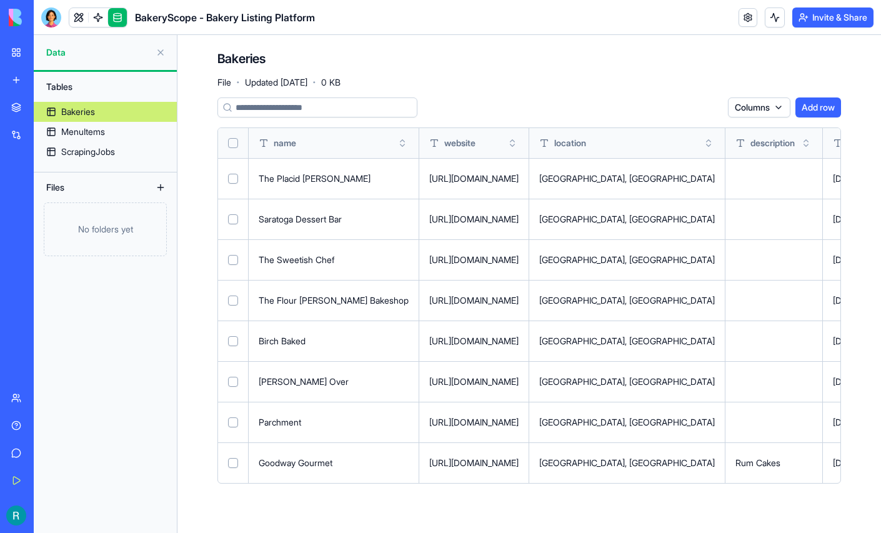
click at [238, 427] on button "Select row" at bounding box center [233, 422] width 10 height 10
click at [238, 428] on button "Select row" at bounding box center [233, 423] width 10 height 10
click at [156, 197] on button at bounding box center [161, 187] width 20 height 20
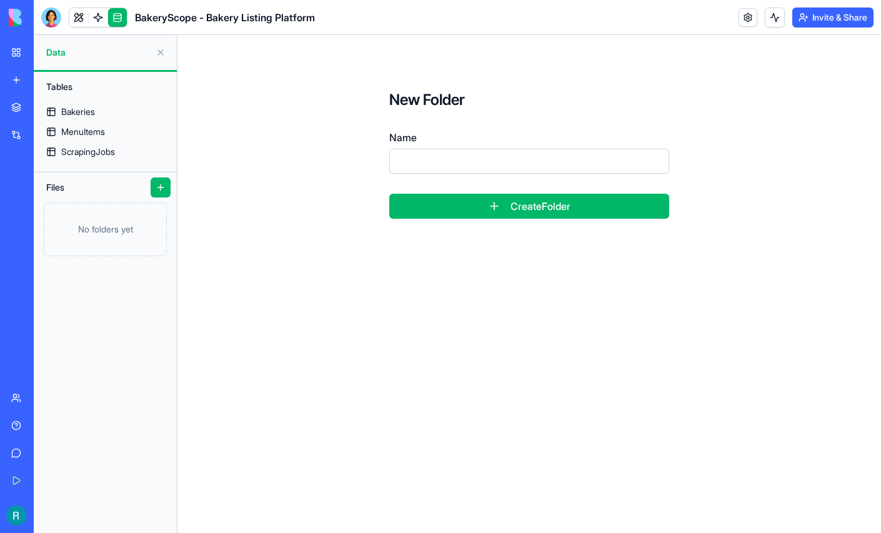
click at [122, 197] on div "Files" at bounding box center [90, 187] width 100 height 20
click at [157, 59] on button at bounding box center [161, 52] width 20 height 20
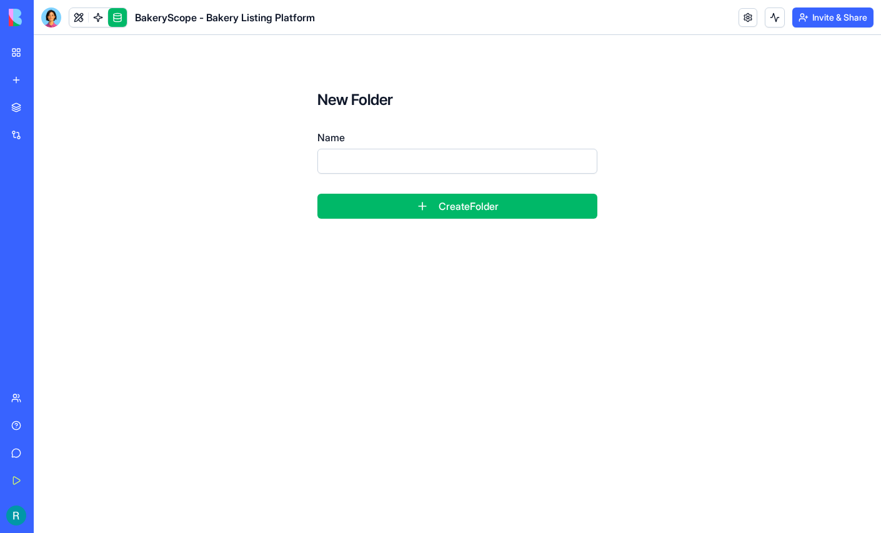
click at [157, 59] on div "New Folder Name Create Folder" at bounding box center [456, 154] width 719 height 209
click at [52, 23] on div at bounding box center [51, 17] width 20 height 20
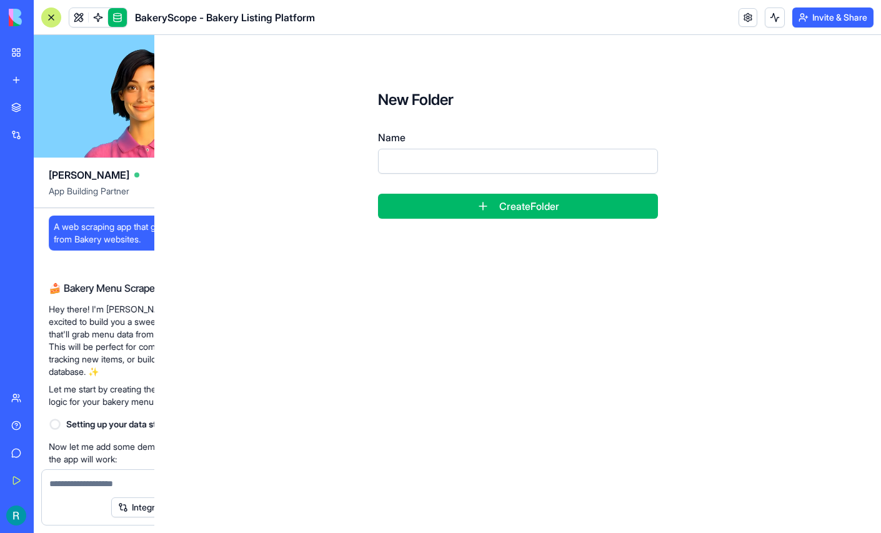
scroll to position [20879, 0]
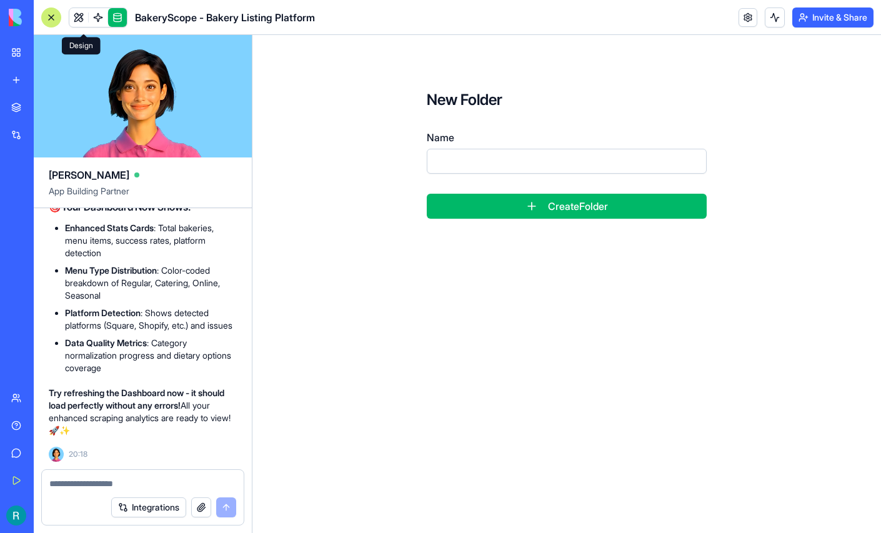
click at [88, 23] on link at bounding box center [78, 17] width 19 height 19
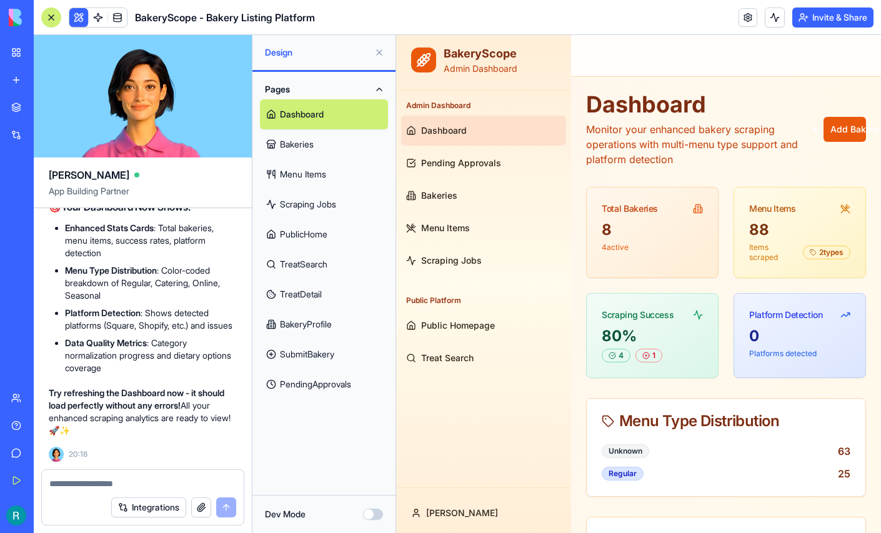
scroll to position [20879, 0]
click at [312, 159] on link "Bakeries" at bounding box center [324, 144] width 128 height 30
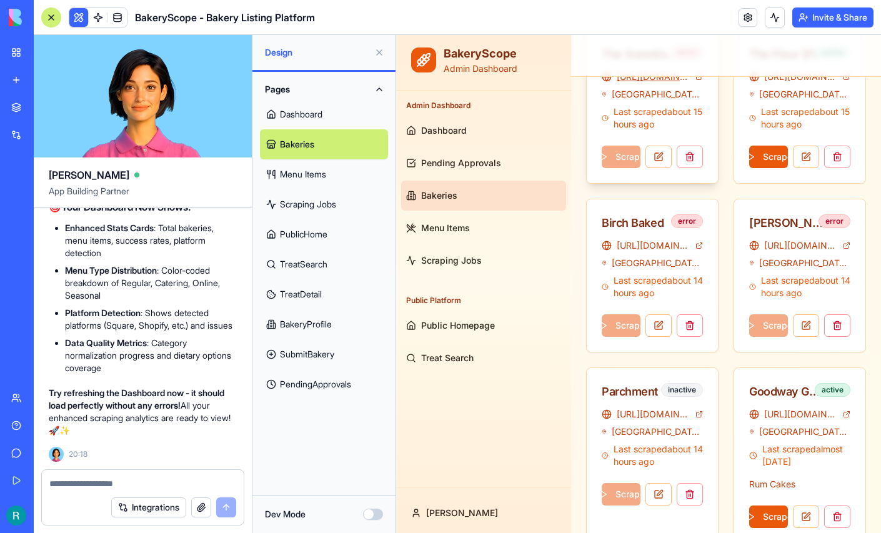
scroll to position [373, 0]
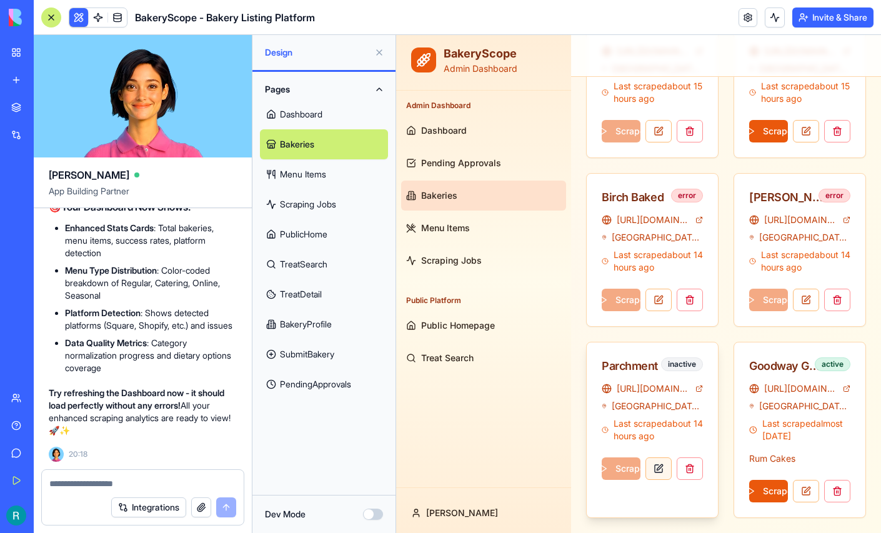
click at [660, 468] on button at bounding box center [658, 468] width 26 height 22
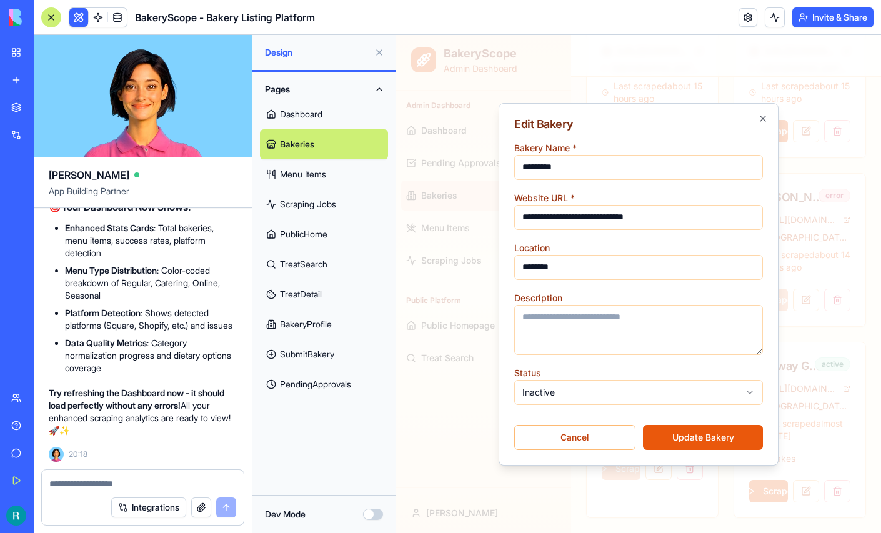
click at [618, 390] on body "BakeryScope Admin Dashboard Admin Dashboard Dashboard Pending Approvals Bakerie…" at bounding box center [638, 98] width 485 height 869
click at [690, 440] on button "Update Bakery" at bounding box center [703, 437] width 120 height 25
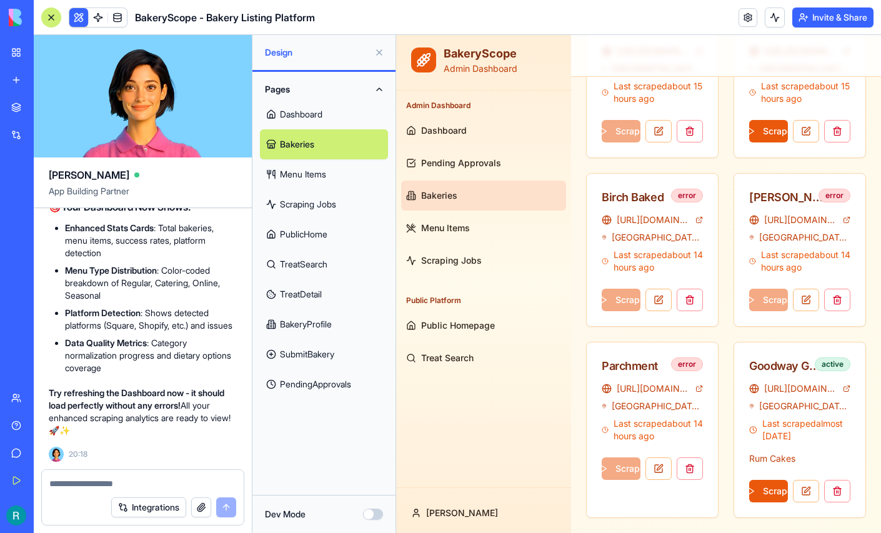
click at [88, 477] on textarea at bounding box center [142, 483] width 187 height 12
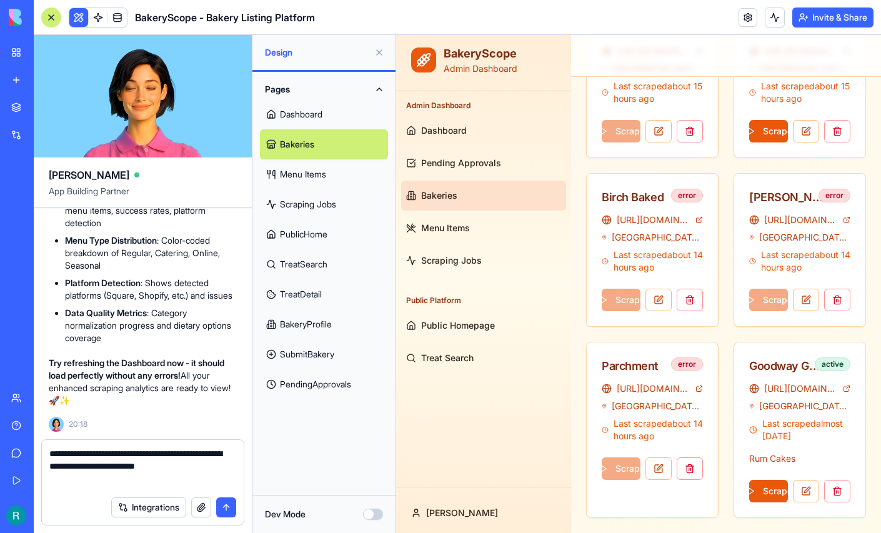
scroll to position [0, 0]
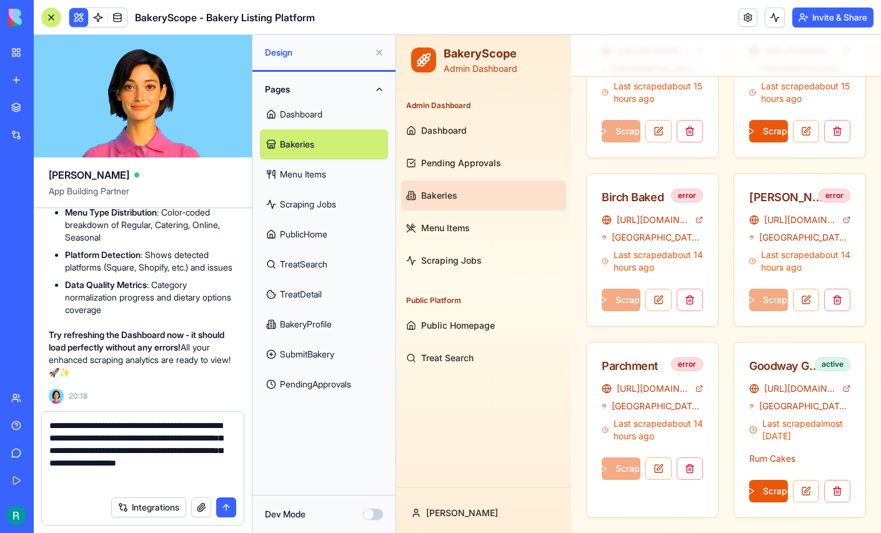
type textarea "**********"
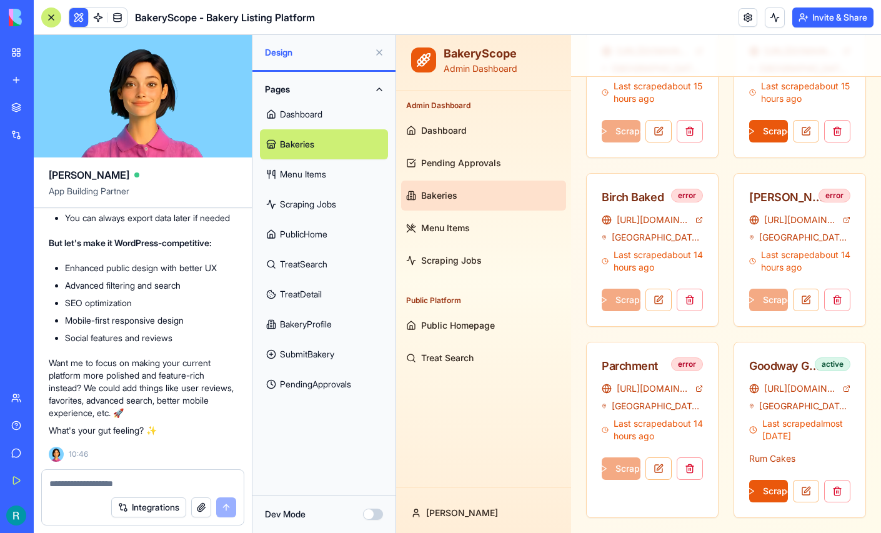
scroll to position [22006, 0]
click at [114, 472] on div at bounding box center [143, 480] width 202 height 20
click at [192, 507] on button "button" at bounding box center [201, 507] width 20 height 20
click at [66, 477] on textarea at bounding box center [141, 483] width 184 height 12
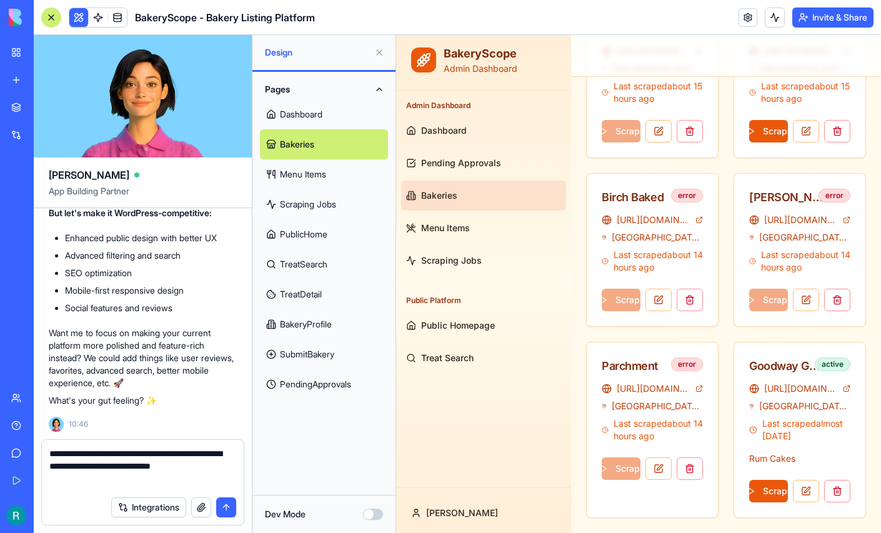
click at [137, 472] on textarea "**********" at bounding box center [141, 468] width 184 height 42
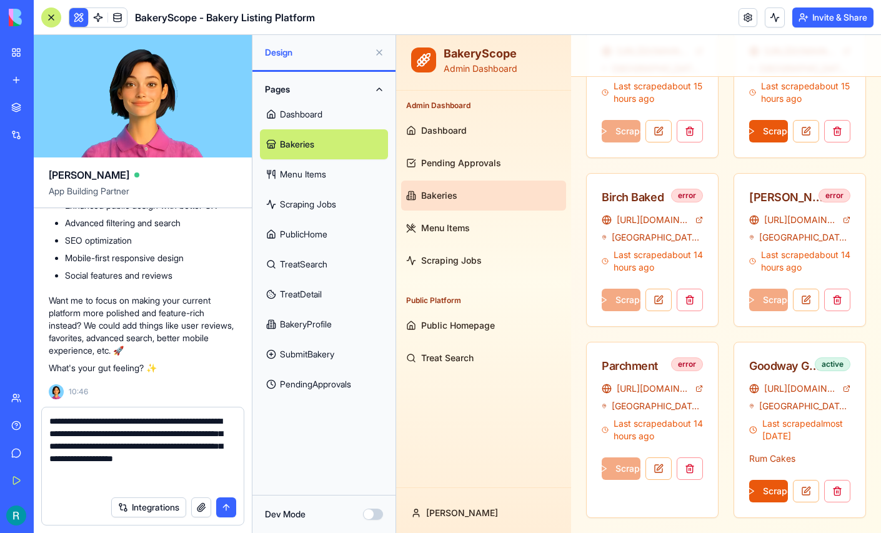
scroll to position [8, 0]
click at [107, 478] on textarea "**********" at bounding box center [141, 452] width 184 height 75
type textarea "**********"
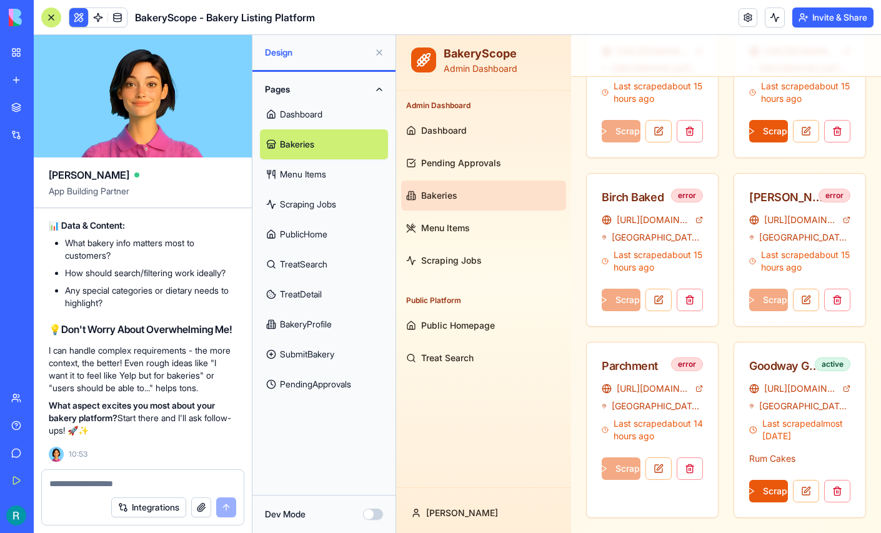
scroll to position [23102, 0]
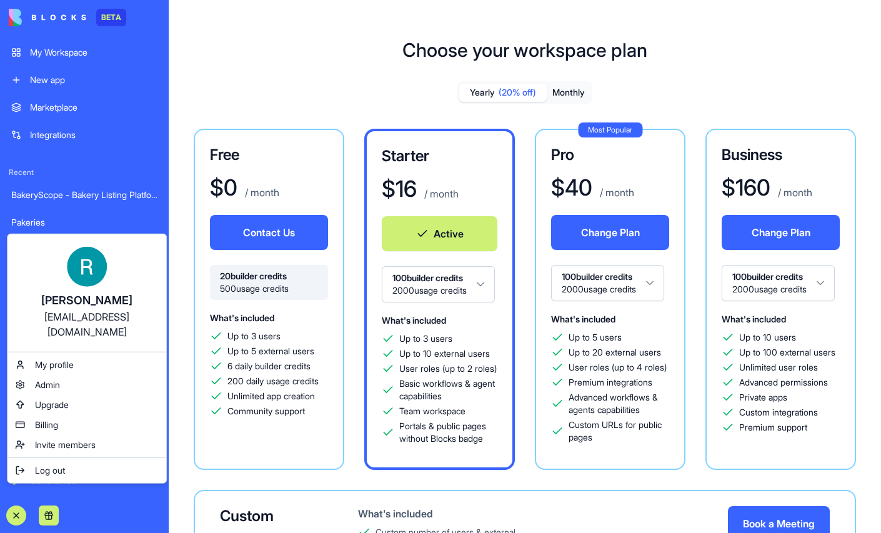
click at [238, 264] on html "BETA My Workspace New app Marketplace Integrations Recent BakeryScope - Bakery …" at bounding box center [440, 266] width 881 height 533
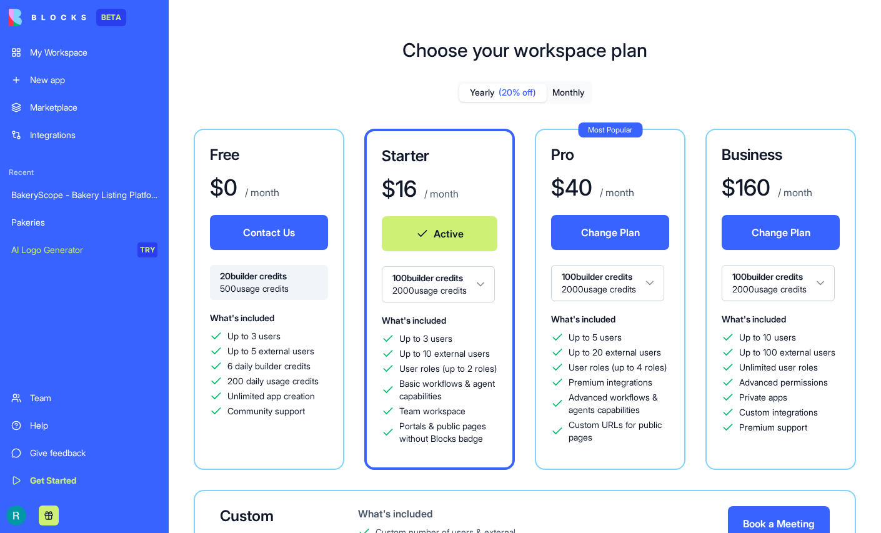
click at [52, 419] on div "Help" at bounding box center [93, 425] width 127 height 12
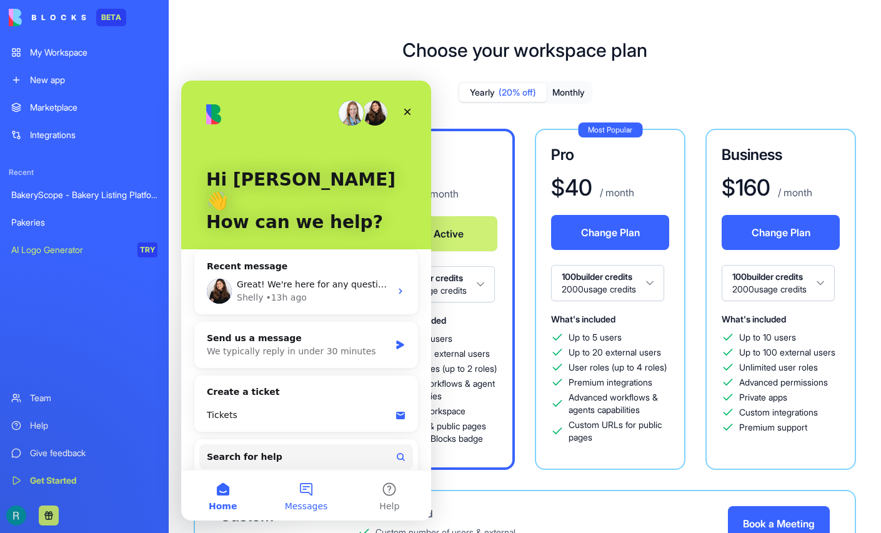
click at [305, 491] on button "Messages" at bounding box center [305, 495] width 83 height 50
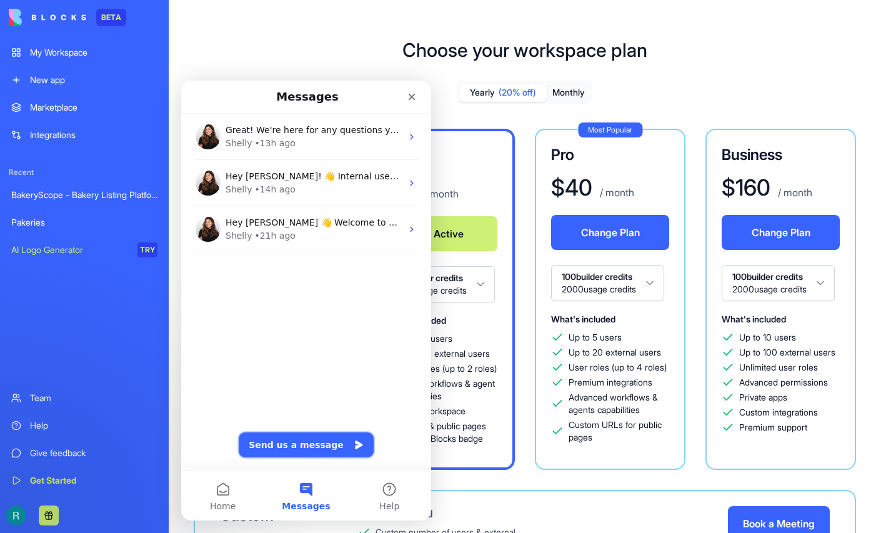
click at [304, 444] on button "Send us a message" at bounding box center [306, 444] width 135 height 25
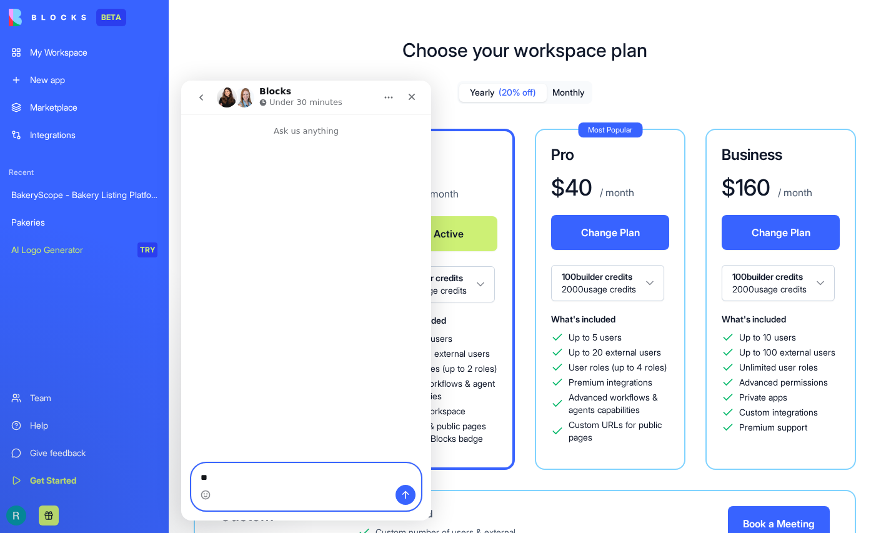
type textarea "*"
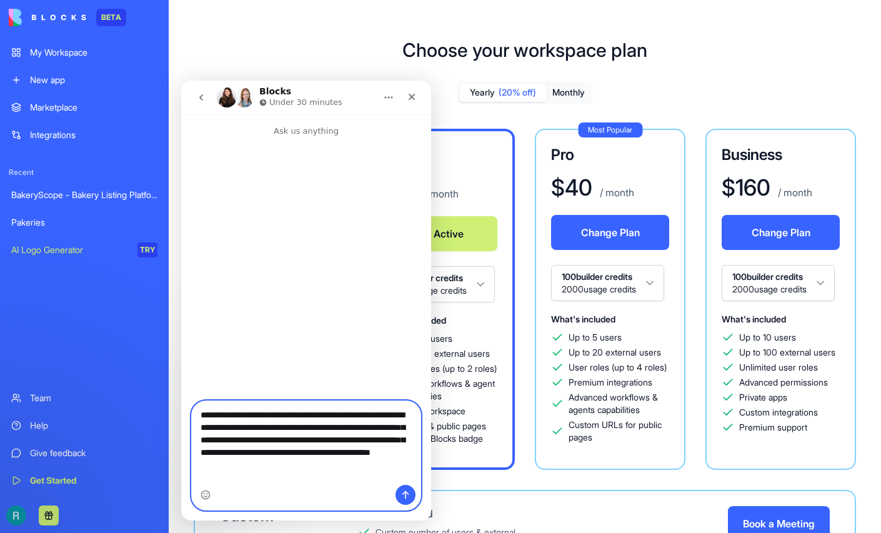
type textarea "**********"
click at [403, 501] on button "Send a message…" at bounding box center [405, 495] width 20 height 20
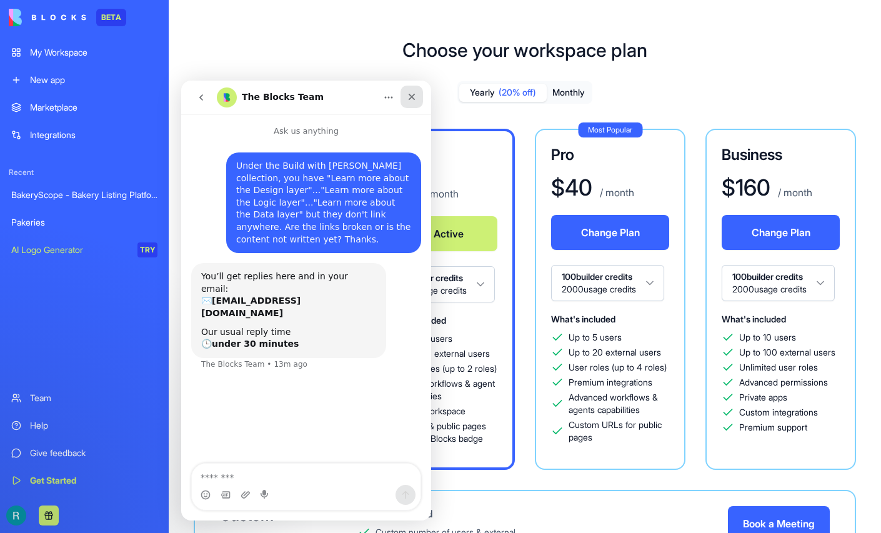
click at [412, 98] on icon "Close" at bounding box center [412, 97] width 10 height 10
